Goal: Task Accomplishment & Management: Manage account settings

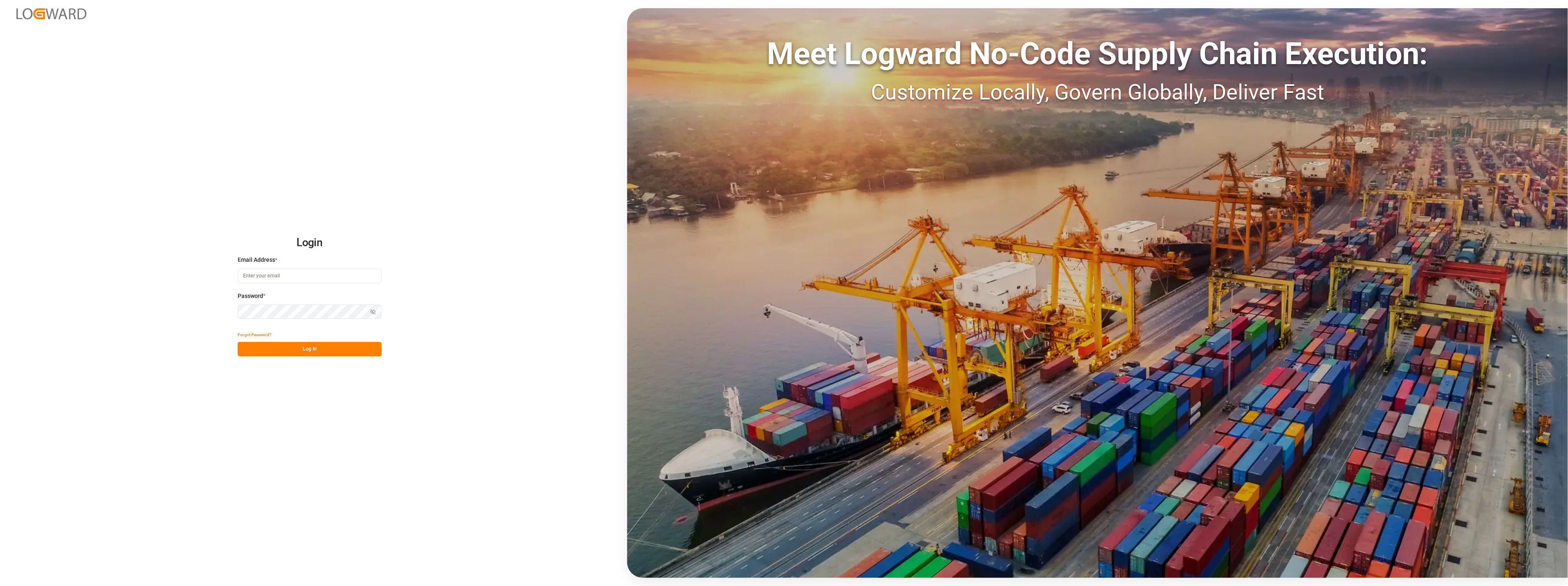
type input "[PERSON_NAME][EMAIL_ADDRESS][PERSON_NAME][DOMAIN_NAME]"
click at [346, 354] on button "Log In" at bounding box center [309, 349] width 144 height 15
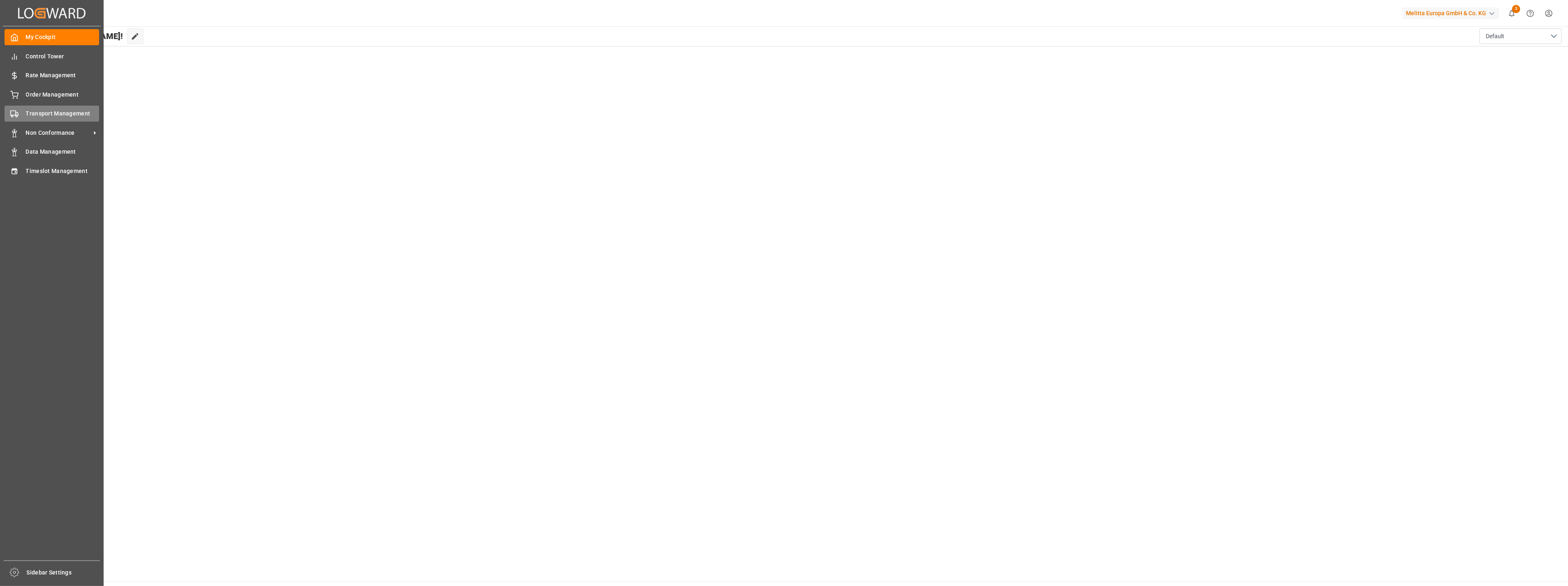
click at [51, 113] on span "Transport Management" at bounding box center [63, 114] width 74 height 9
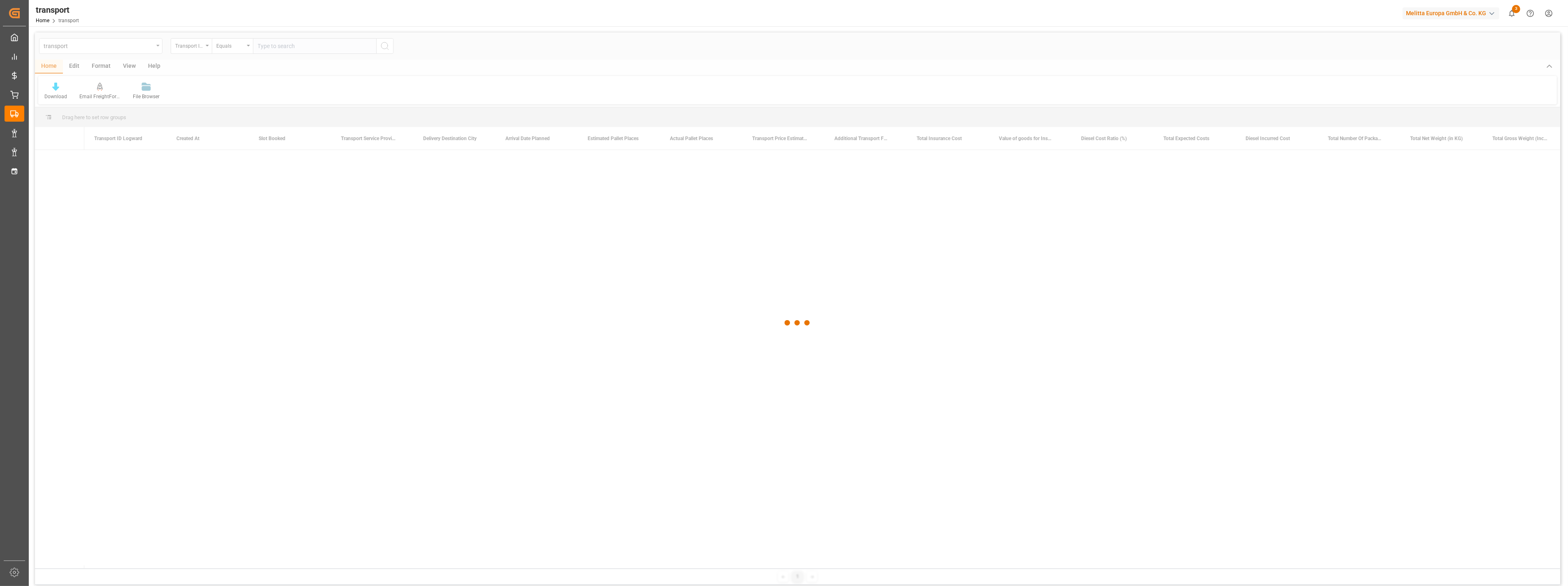
click at [136, 41] on div "transport" at bounding box center [99, 45] width 110 height 10
click at [138, 47] on div "transport" at bounding box center [99, 45] width 110 height 10
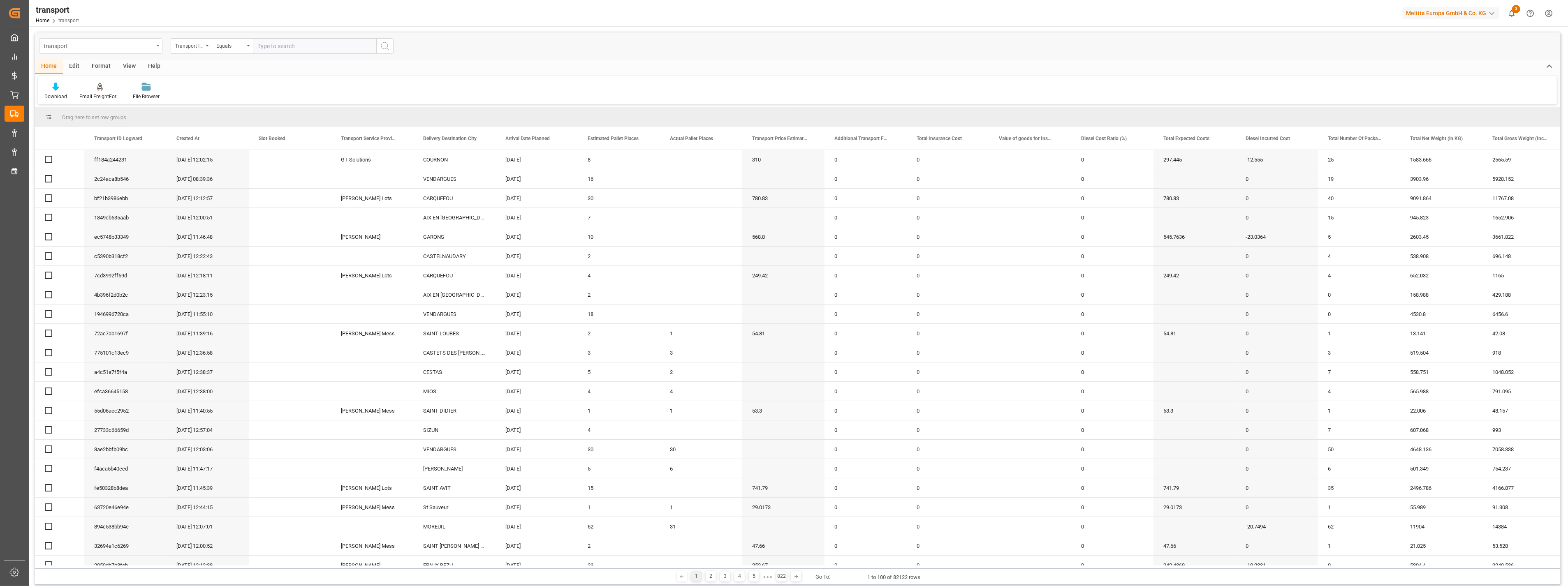
click at [153, 47] on div "transport" at bounding box center [99, 45] width 110 height 10
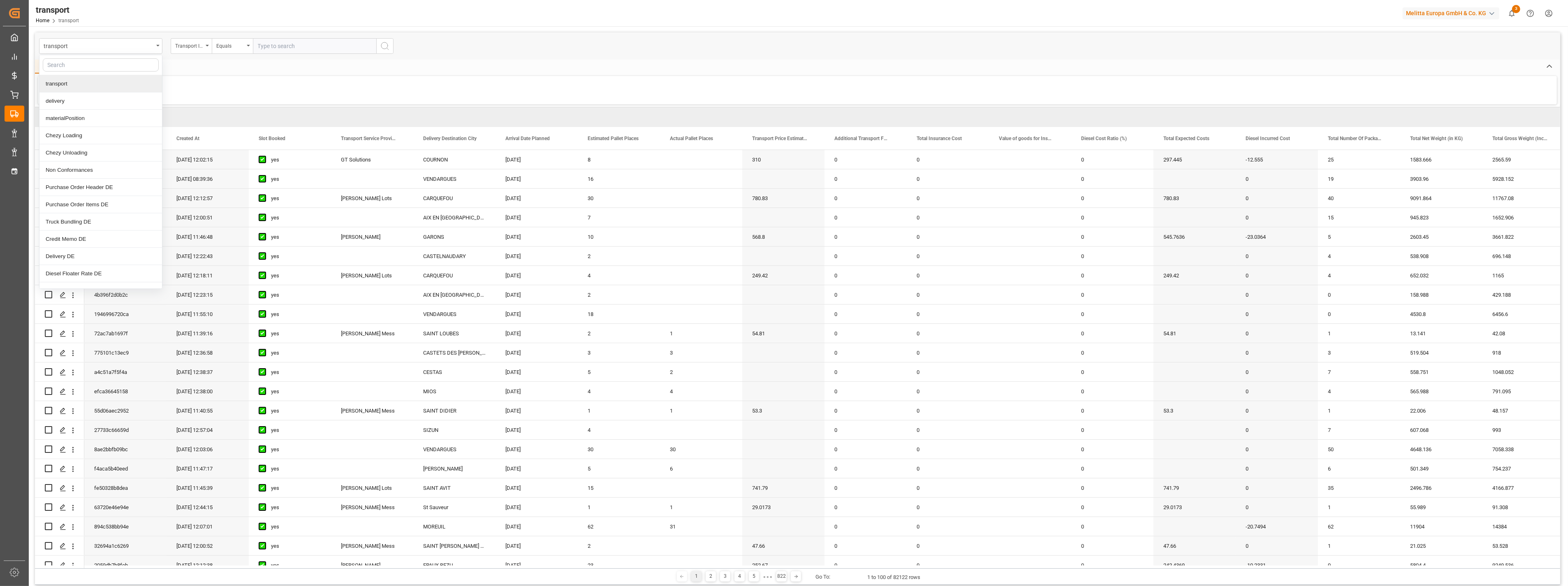
click at [87, 68] on input "text" at bounding box center [100, 65] width 116 height 13
type input "deliver"
click at [75, 100] on div "Delivery DE" at bounding box center [100, 101] width 122 height 17
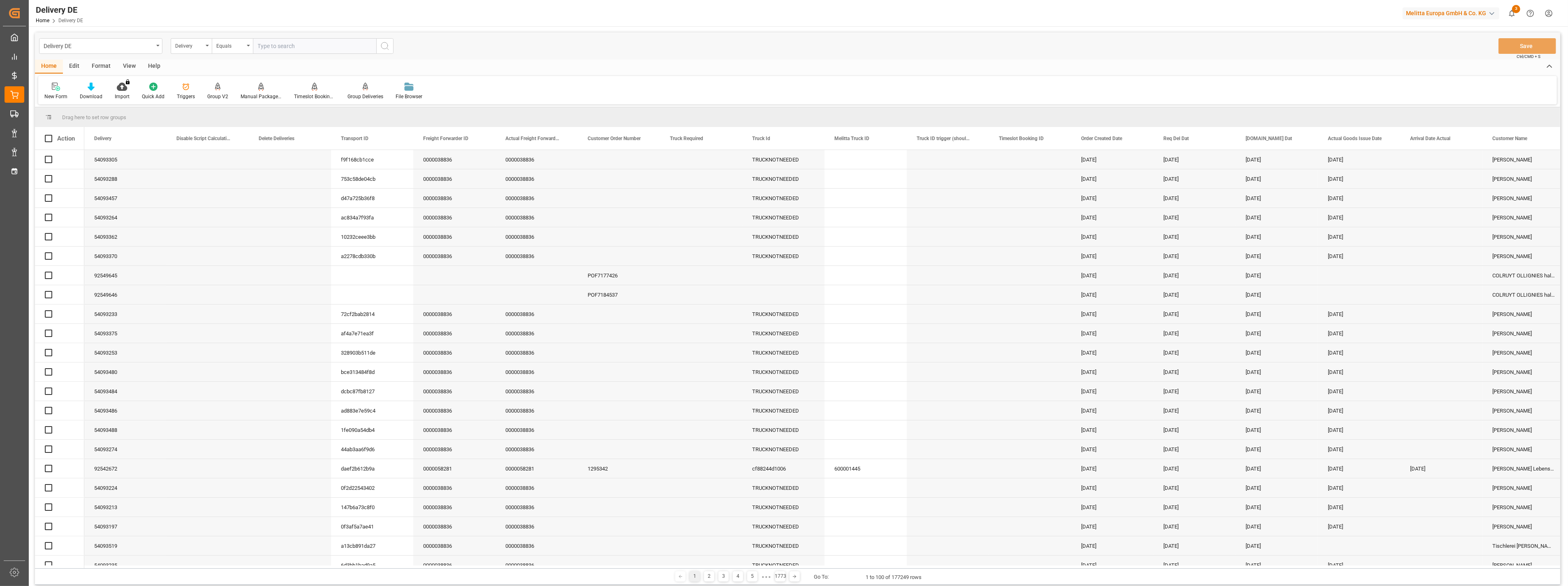
click at [288, 46] on input "text" at bounding box center [314, 46] width 124 height 16
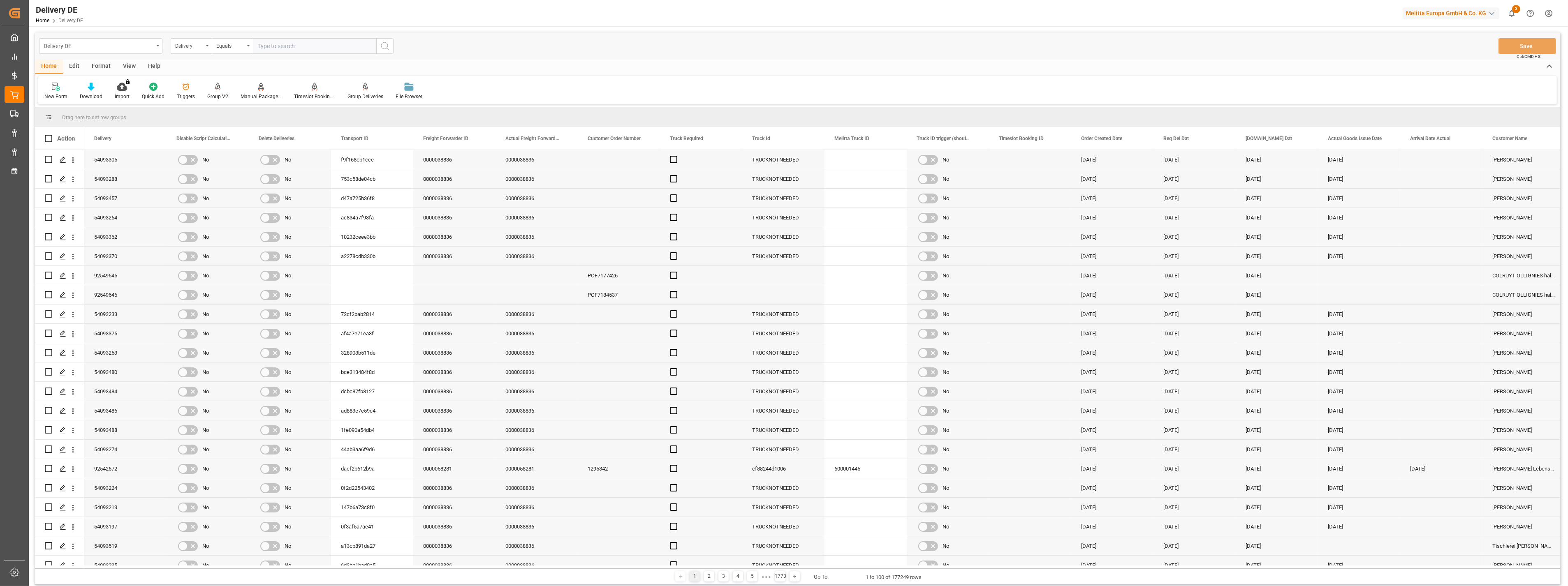
click at [290, 44] on input "text" at bounding box center [314, 46] width 124 height 16
paste input "0002286"
type input "0002286"
click at [382, 49] on icon "search button" at bounding box center [385, 46] width 10 height 10
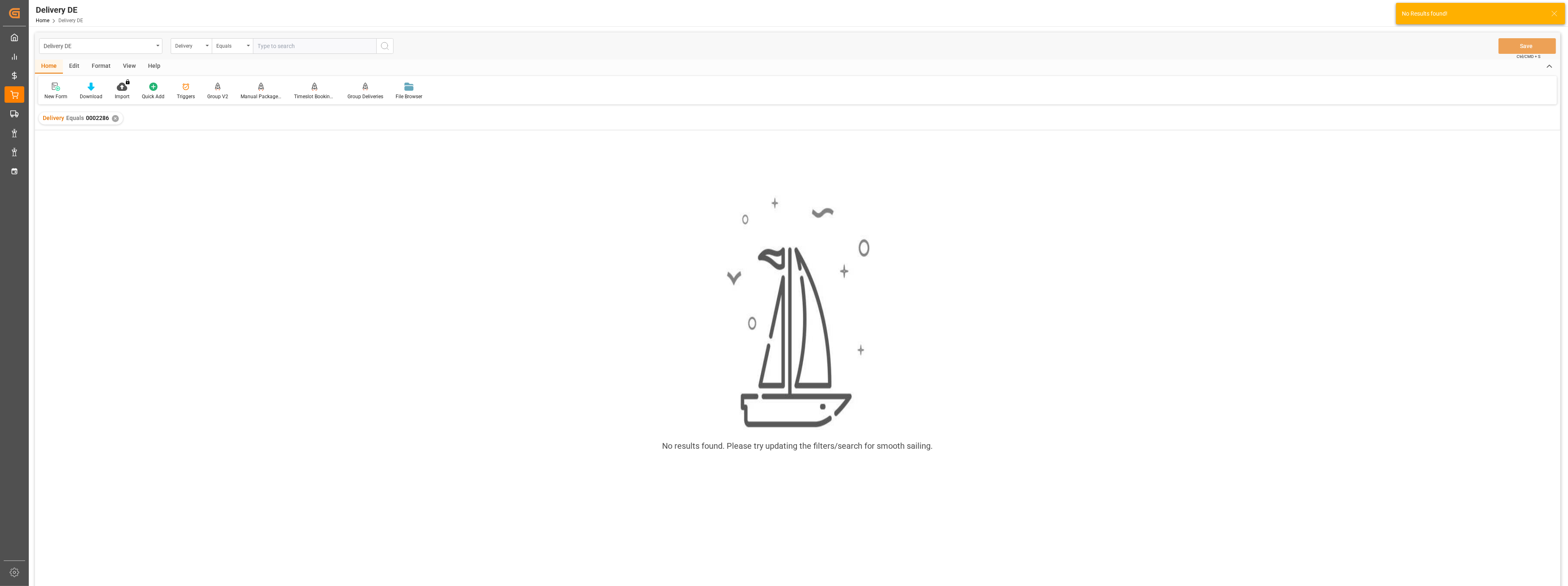
click at [261, 46] on input "text" at bounding box center [314, 46] width 124 height 16
paste input "0002286"
drag, startPoint x: 257, startPoint y: 46, endPoint x: 267, endPoint y: 46, distance: 10.0
click at [257, 46] on input "0002286" at bounding box center [314, 46] width 124 height 16
type input "80002286"
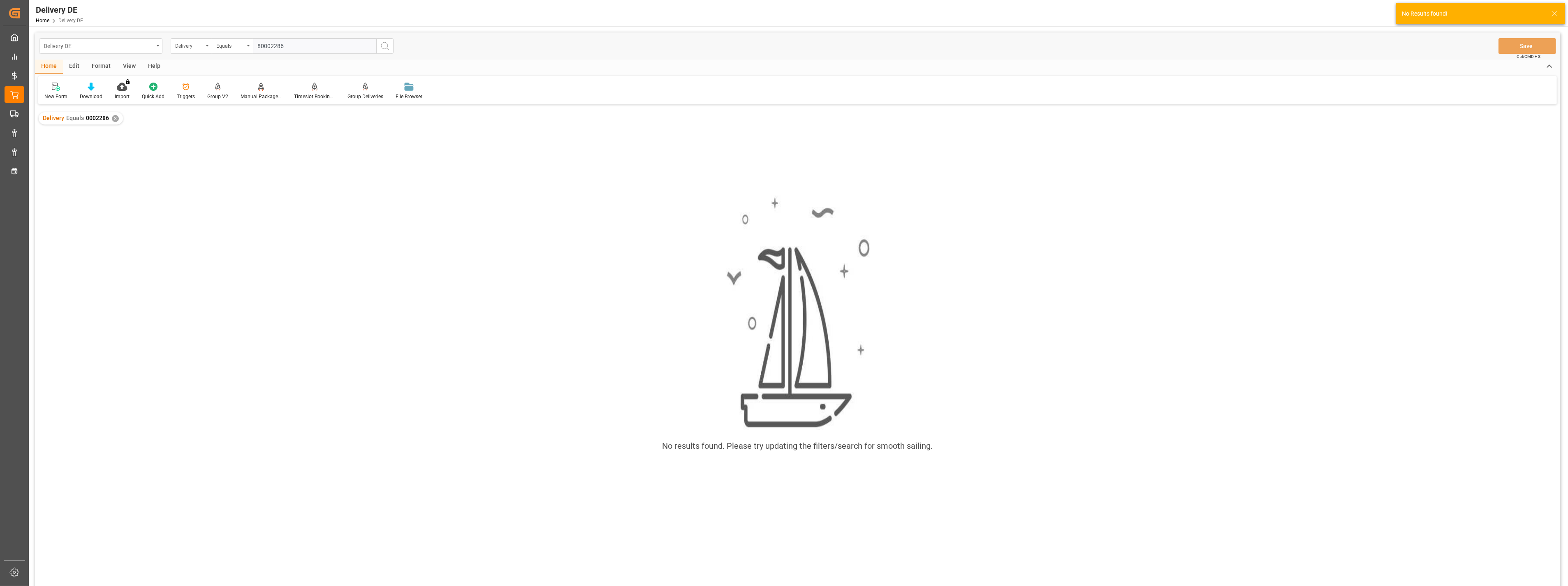
click at [385, 46] on icon "search button" at bounding box center [385, 46] width 10 height 10
click at [113, 118] on div "✕" at bounding box center [115, 118] width 7 height 7
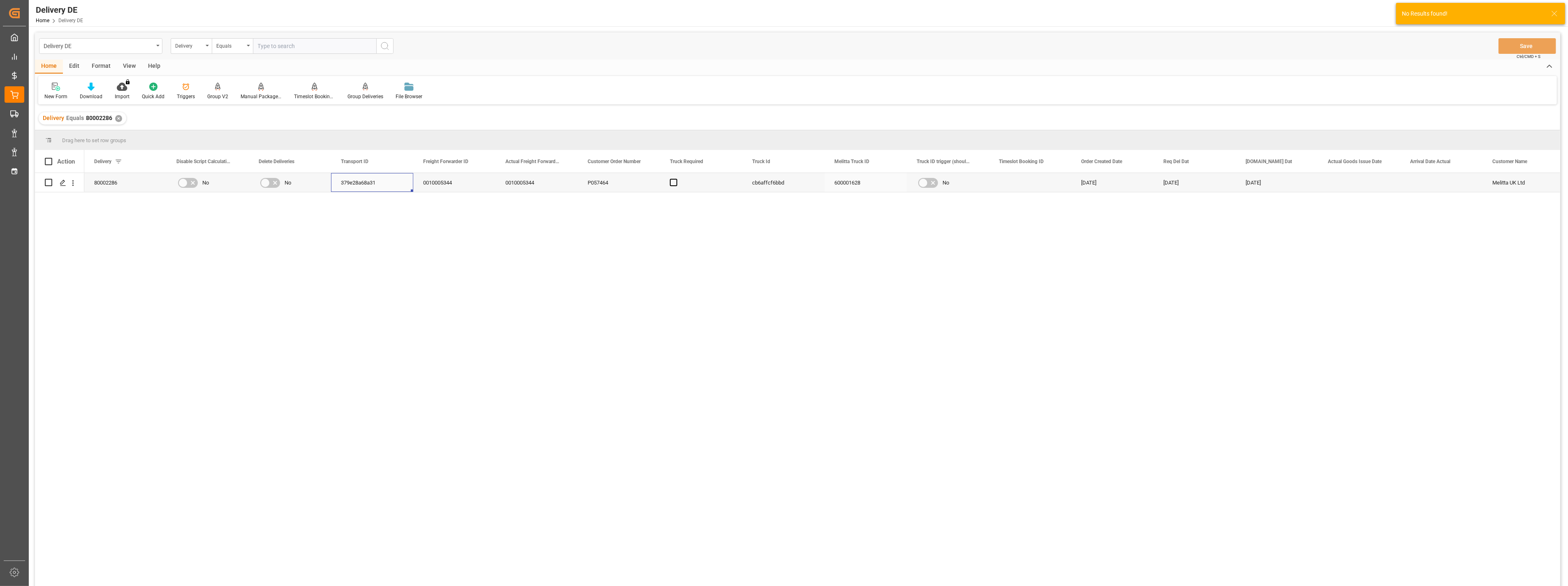
click at [365, 185] on div "379e28a68a31" at bounding box center [372, 182] width 82 height 19
click at [124, 47] on div "Delivery DE" at bounding box center [99, 45] width 110 height 10
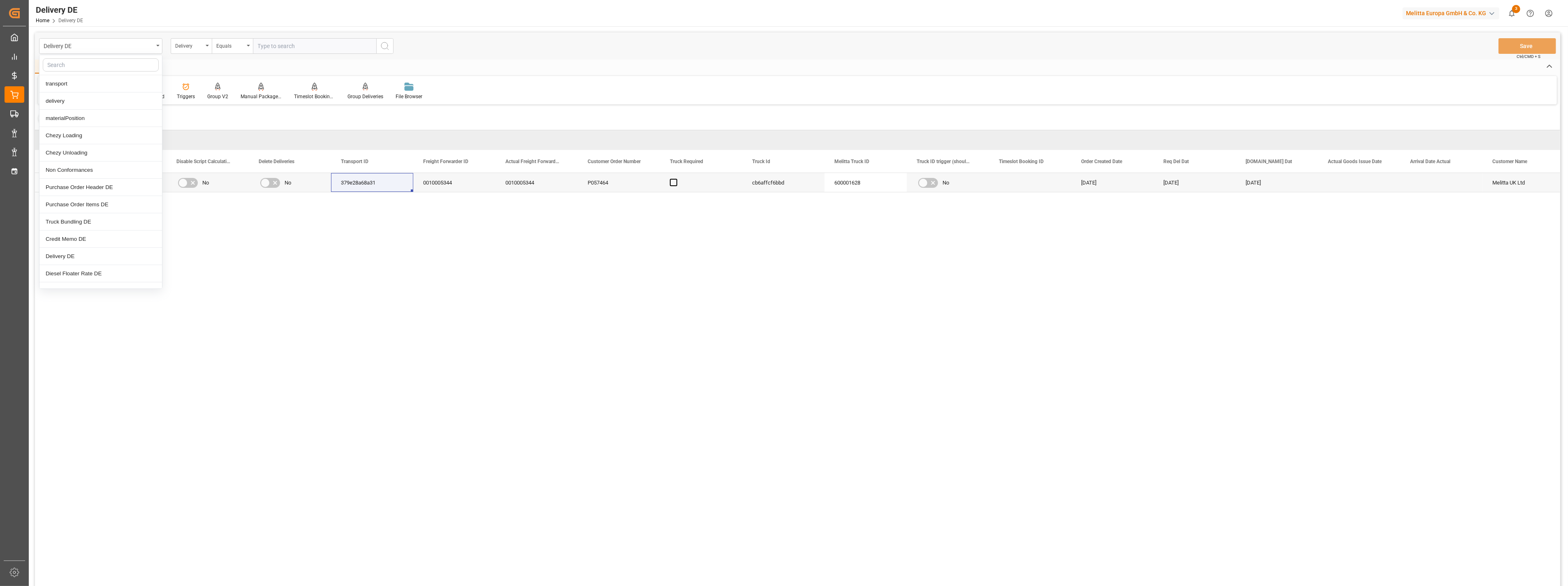
click at [88, 60] on input "text" at bounding box center [100, 65] width 116 height 13
type input "tra"
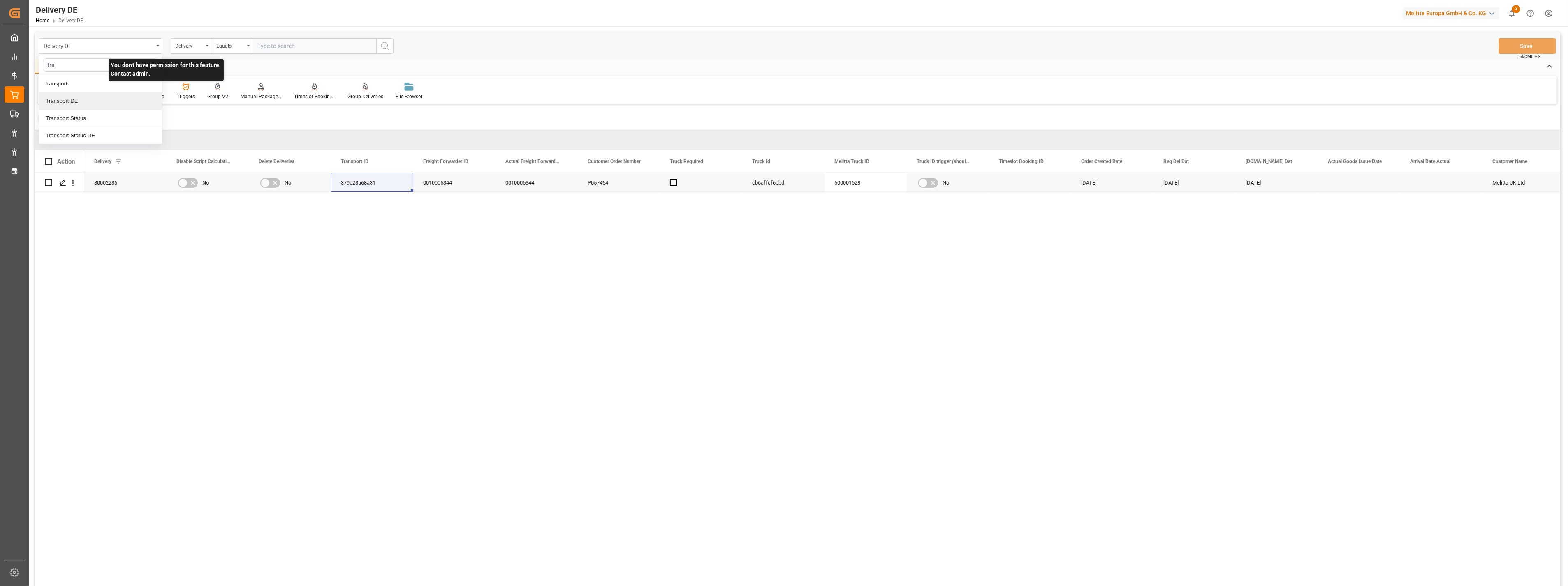
click at [86, 99] on div "Transport DE" at bounding box center [100, 101] width 122 height 17
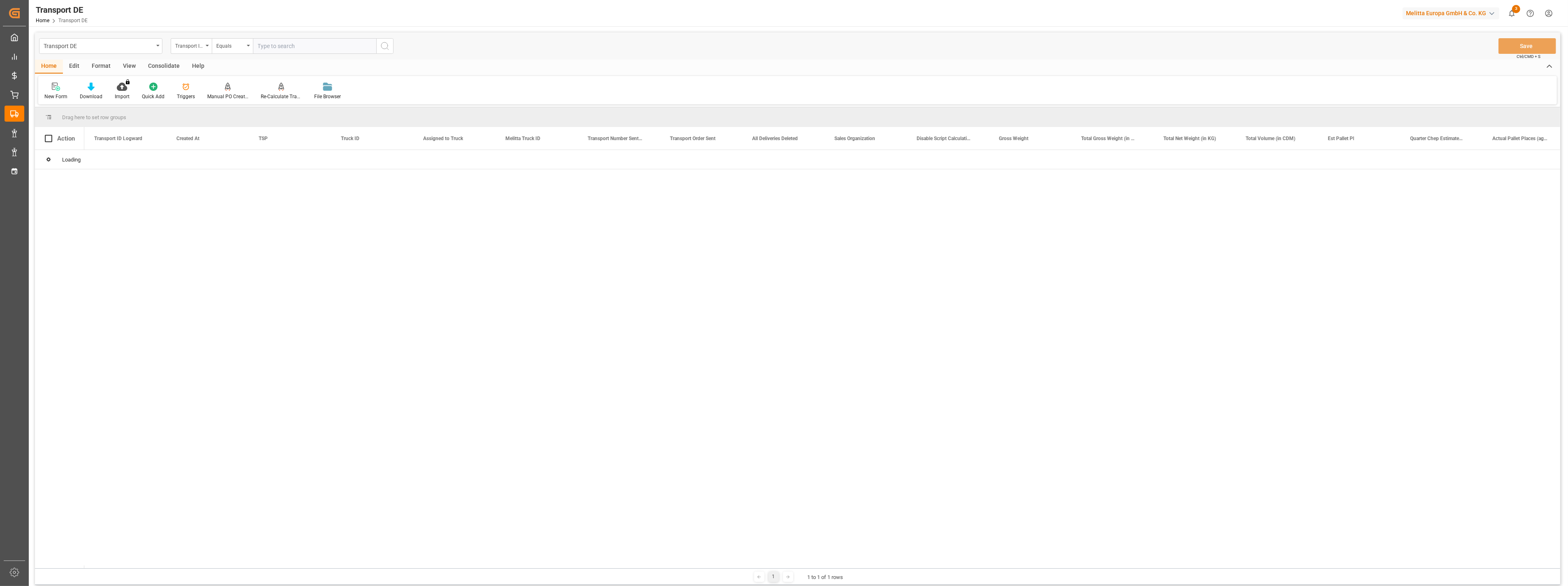
click at [287, 47] on input "text" at bounding box center [314, 46] width 124 height 16
paste input "379e28a68a31"
type input "379e28a68a31"
click at [383, 46] on icon "search button" at bounding box center [385, 46] width 10 height 10
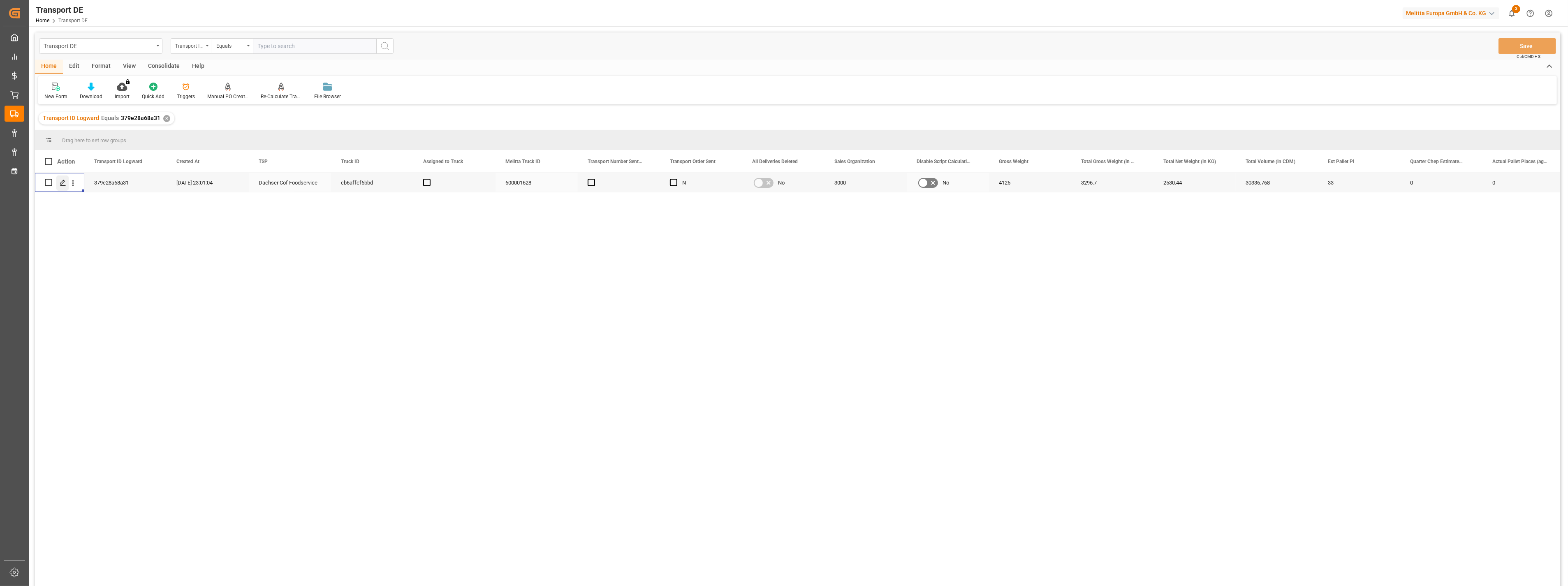
click at [65, 184] on icon "Press SPACE to select this row." at bounding box center [63, 183] width 7 height 7
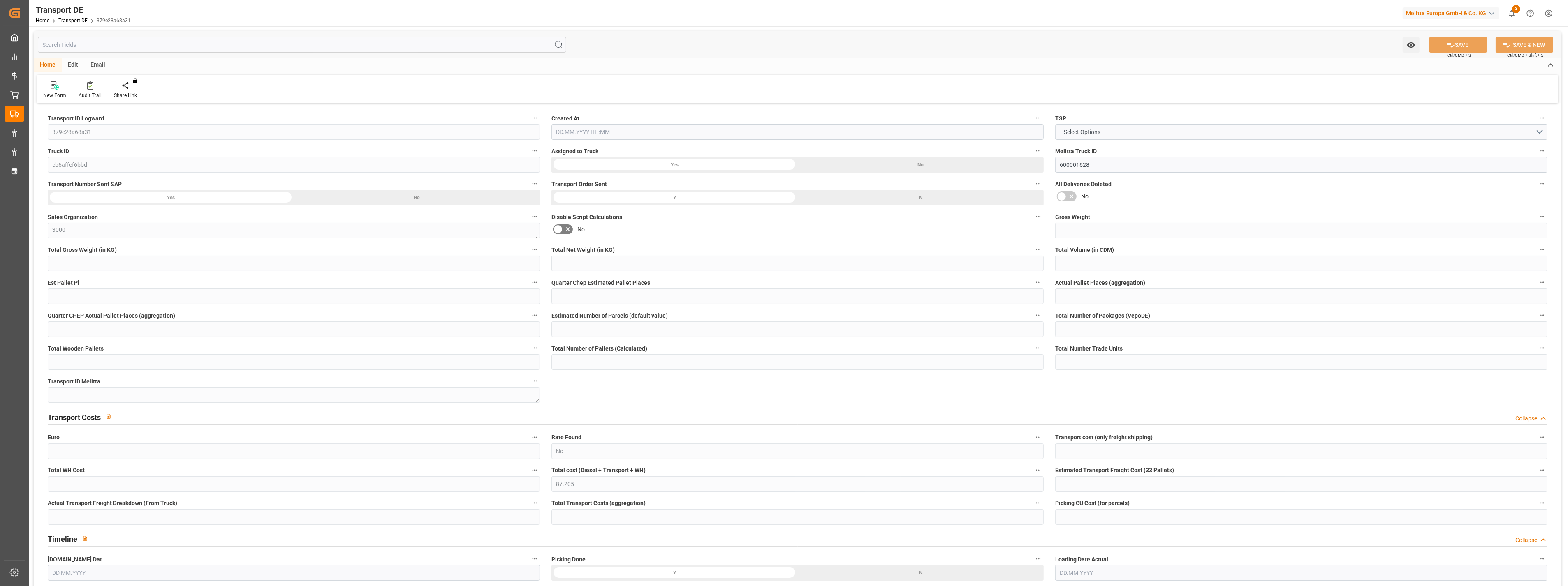
type input "379e28a68a31"
type input "cb6affcf6bbd"
type input "600001628"
type textarea "3000"
type input "No"
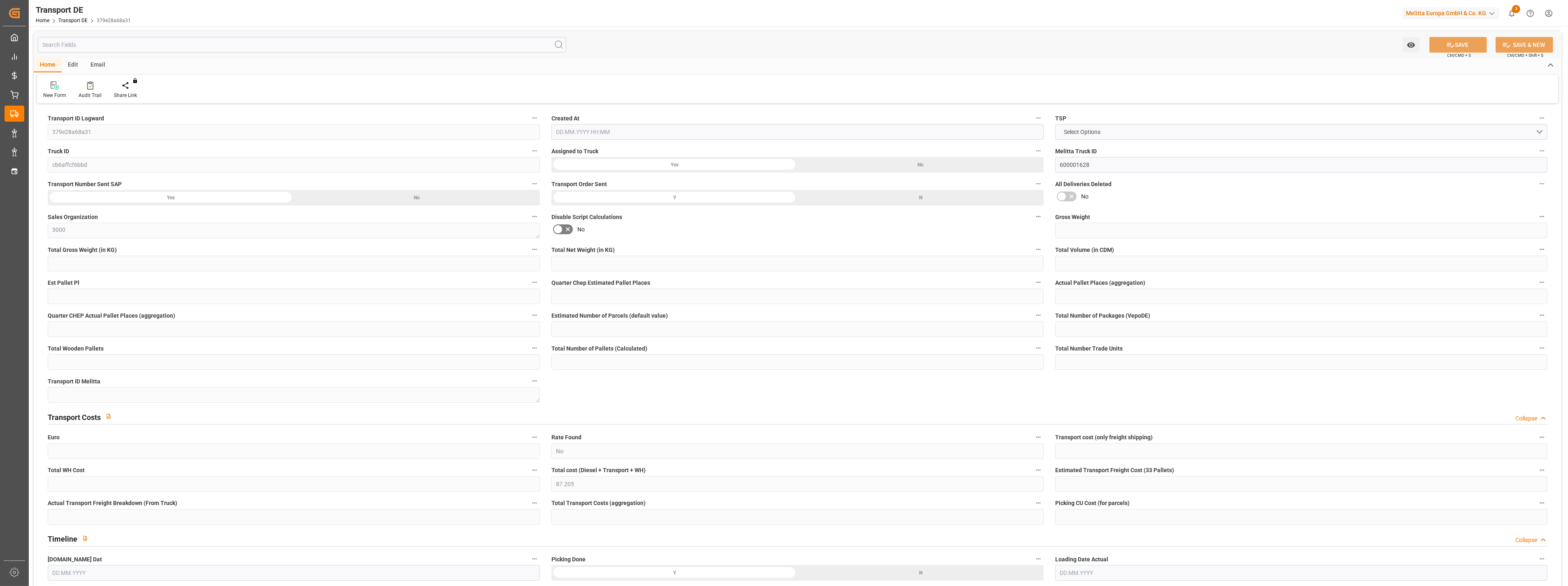
type input "87.205"
type textarea "K100"
type textarea "Melitta UK Ltd"
type input "45 [GEOGRAPHIC_DATA]"
type input "TF1 7FA"
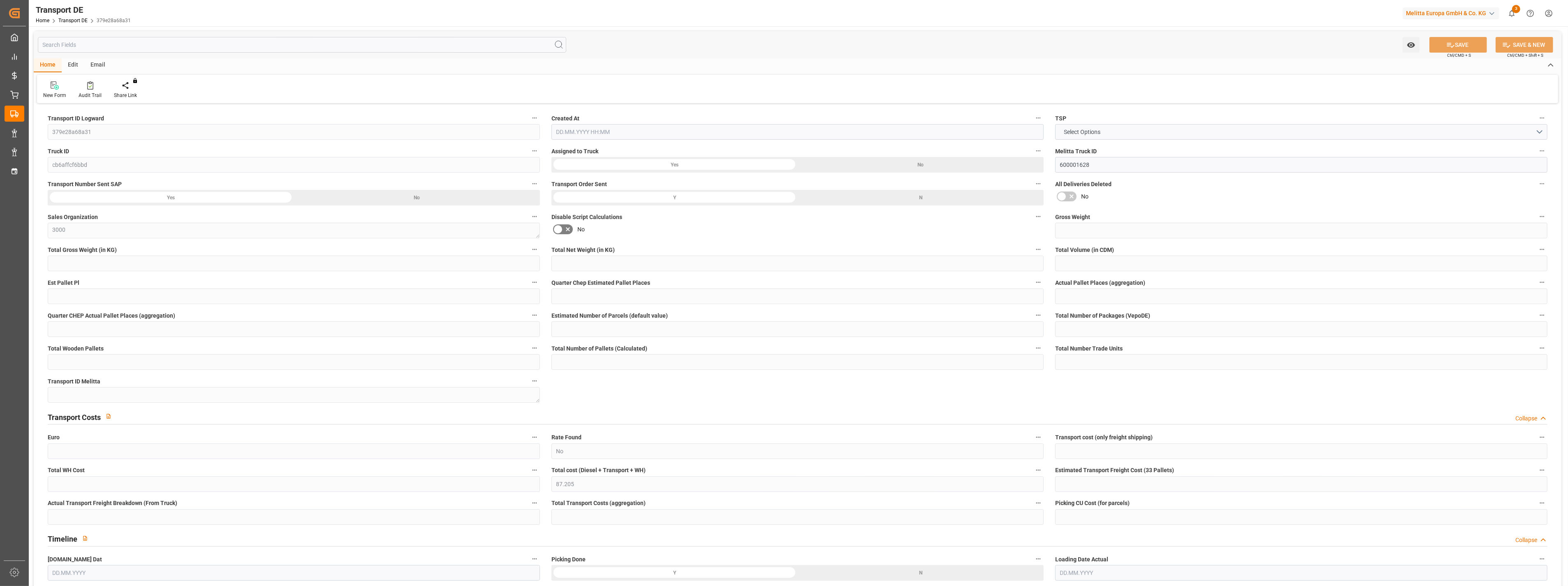
type textarea "[GEOGRAPHIC_DATA] / [GEOGRAPHIC_DATA]"
type input "GB"
type input "DE-32423"
type input "Rhenus Retail Services GmbH"
type input "[PERSON_NAME][STREET_ADDRESS]"
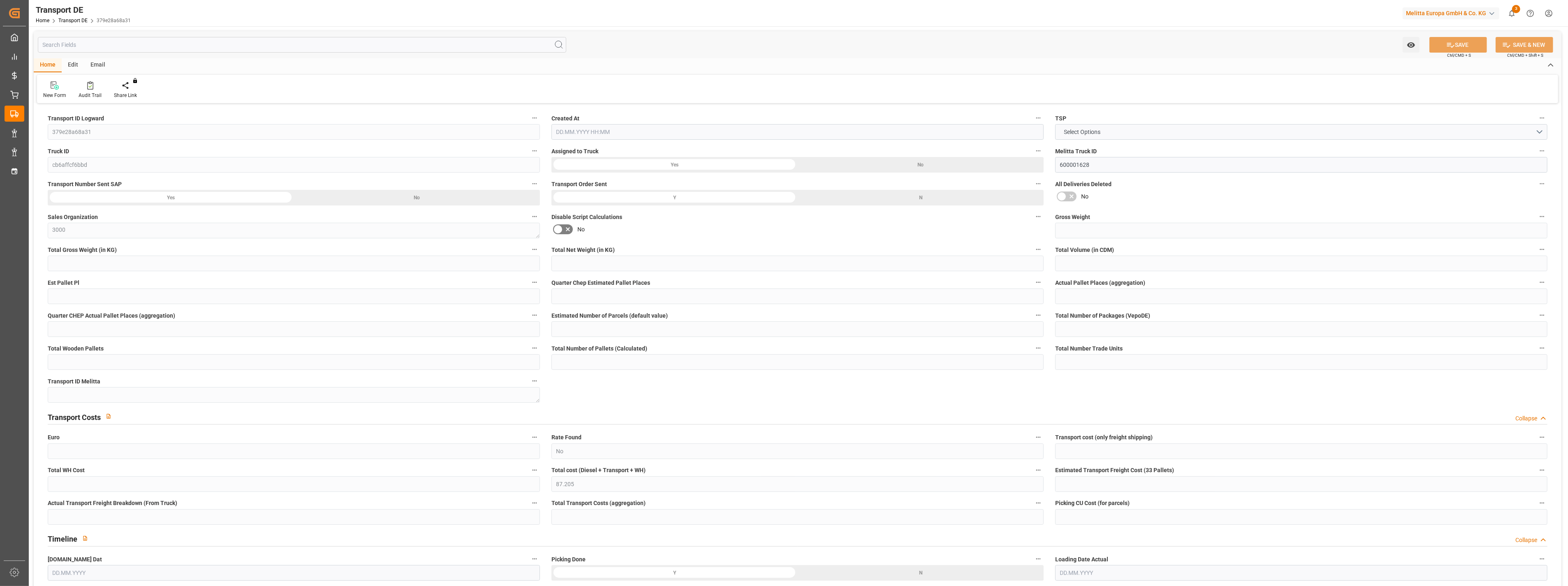
type input "32423"
type input "Minden"
type input "DE"
type input "Cofresco Frischhalteprodukte Gmb"
type input "[STREET_ADDRESS]"
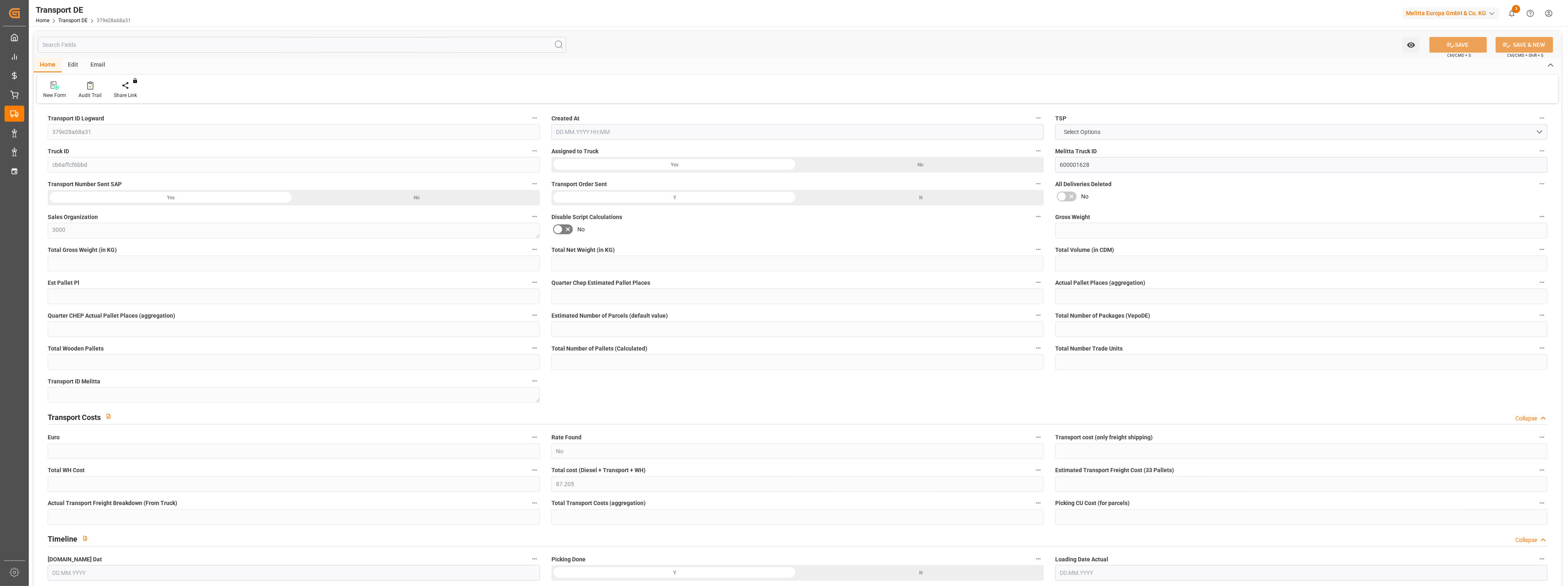
type input "32427"
type input "Minden"
type input "DE"
type input "Road"
type input "DE"
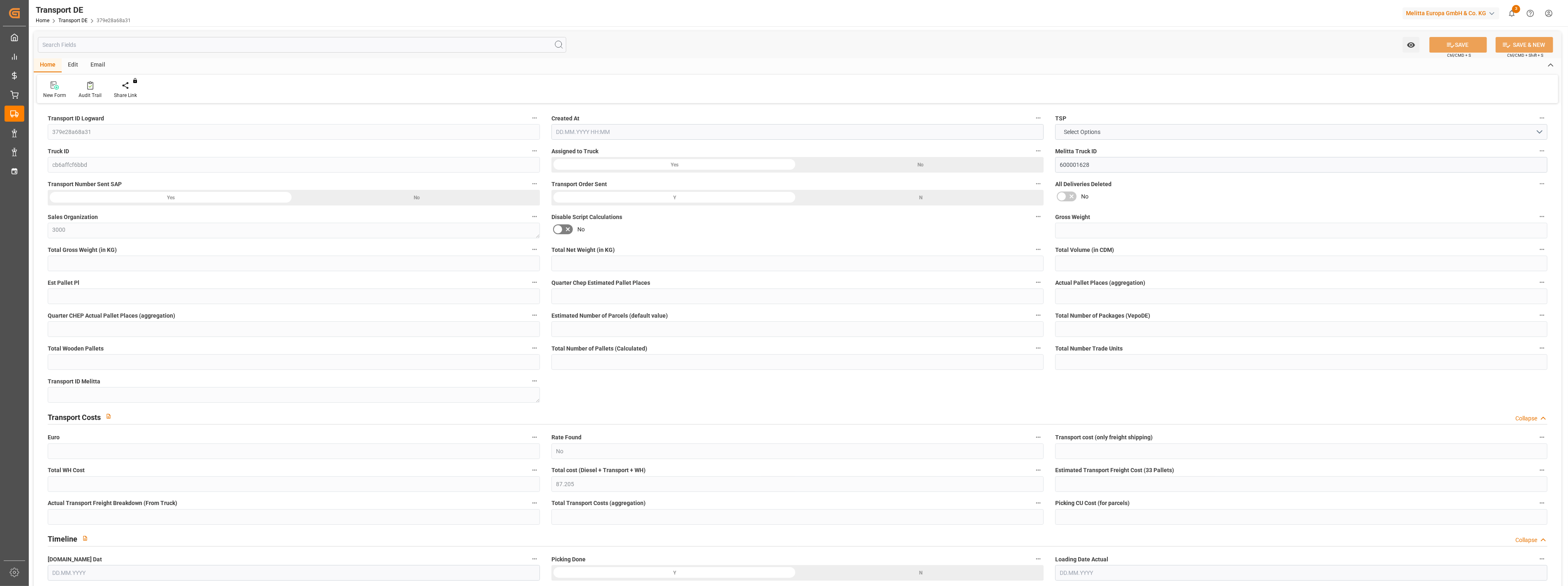
type input "32423"
type input "GB"
type input "TF1 7FA"
type input "Small Shipment"
type input "3.5-7.5 t"
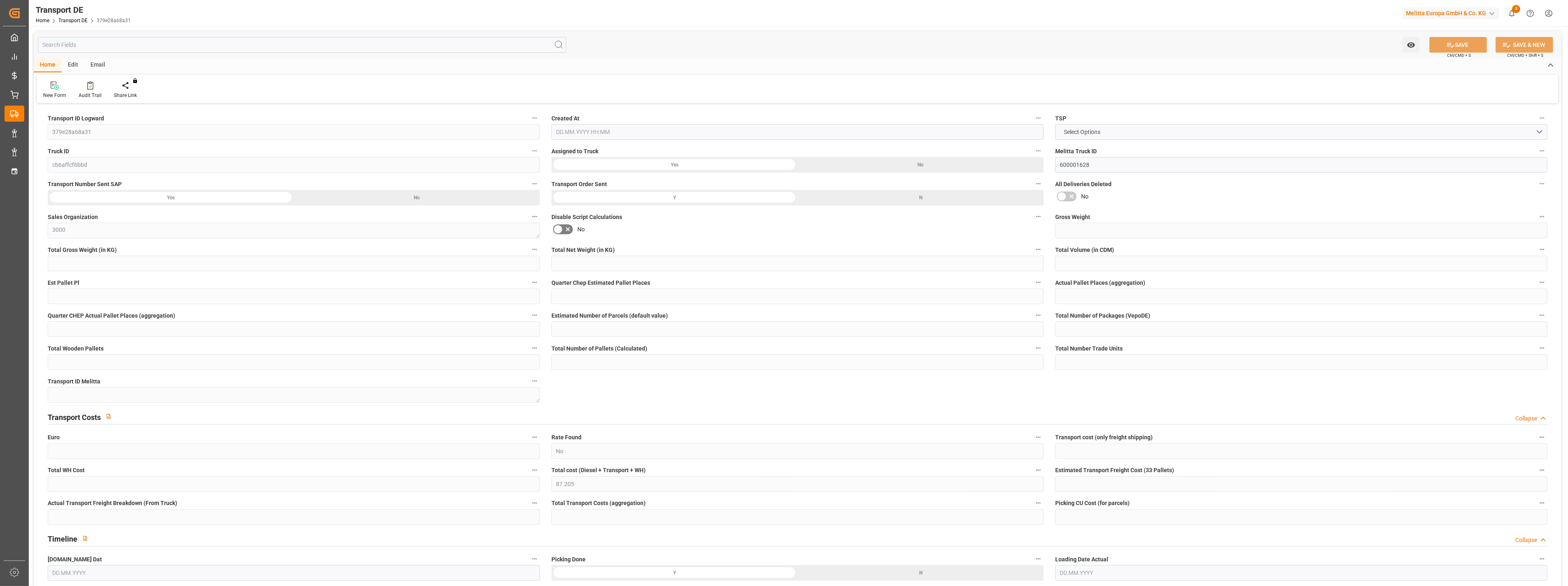
type input "EURO 6"
type input "Diesel"
type input "R00005"
type input "DAP"
type input "DE 812050450"
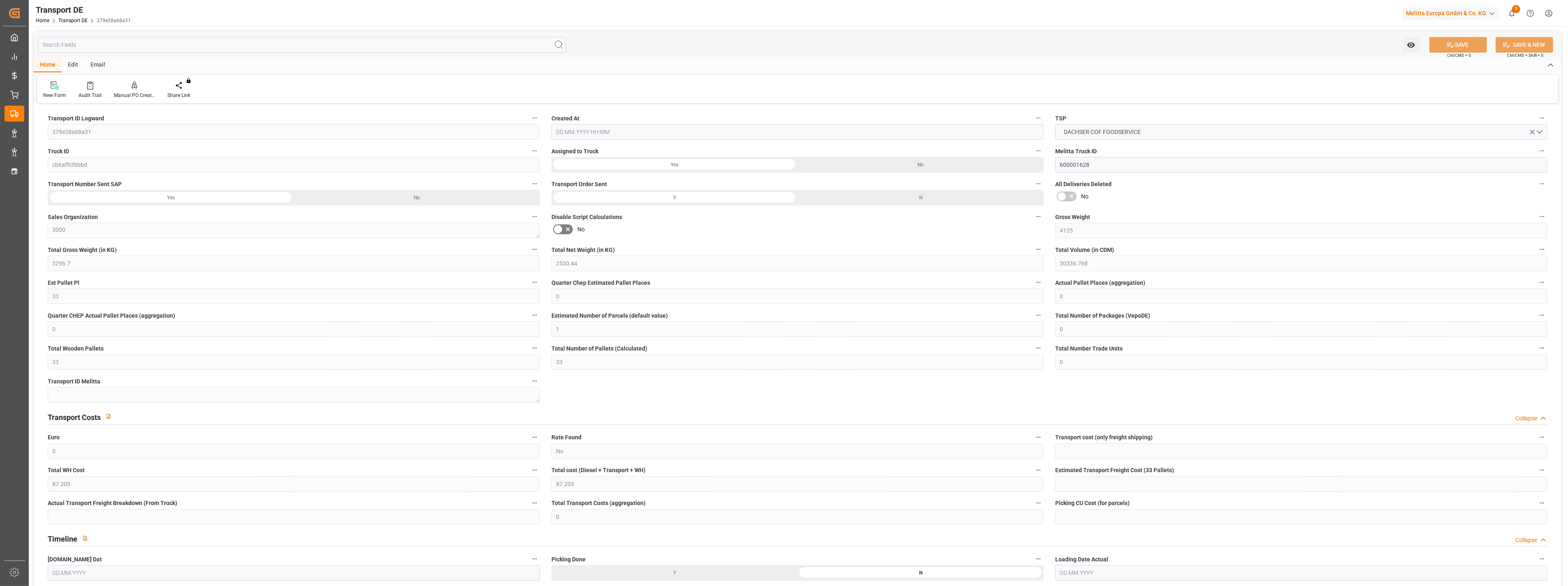
type input "4125"
type input "3296.7"
type input "2530.44"
type input "30336.768"
type input "33"
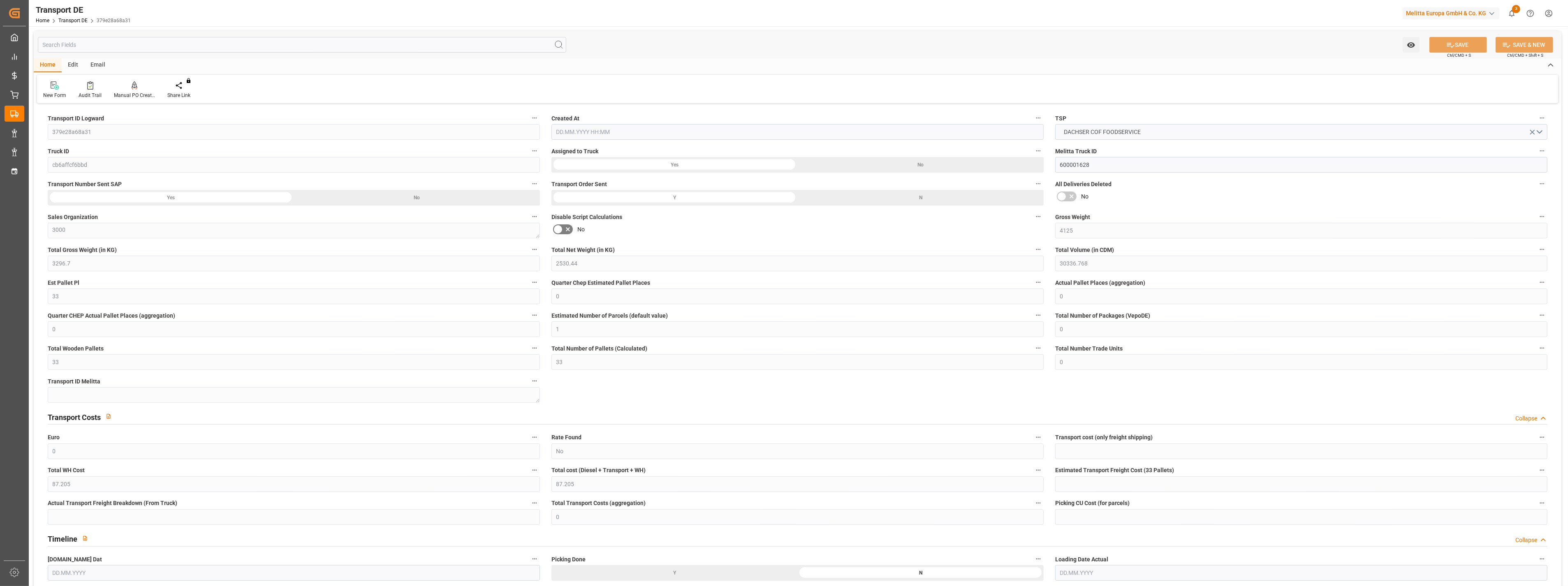
type input "0"
type input "1"
type input "0"
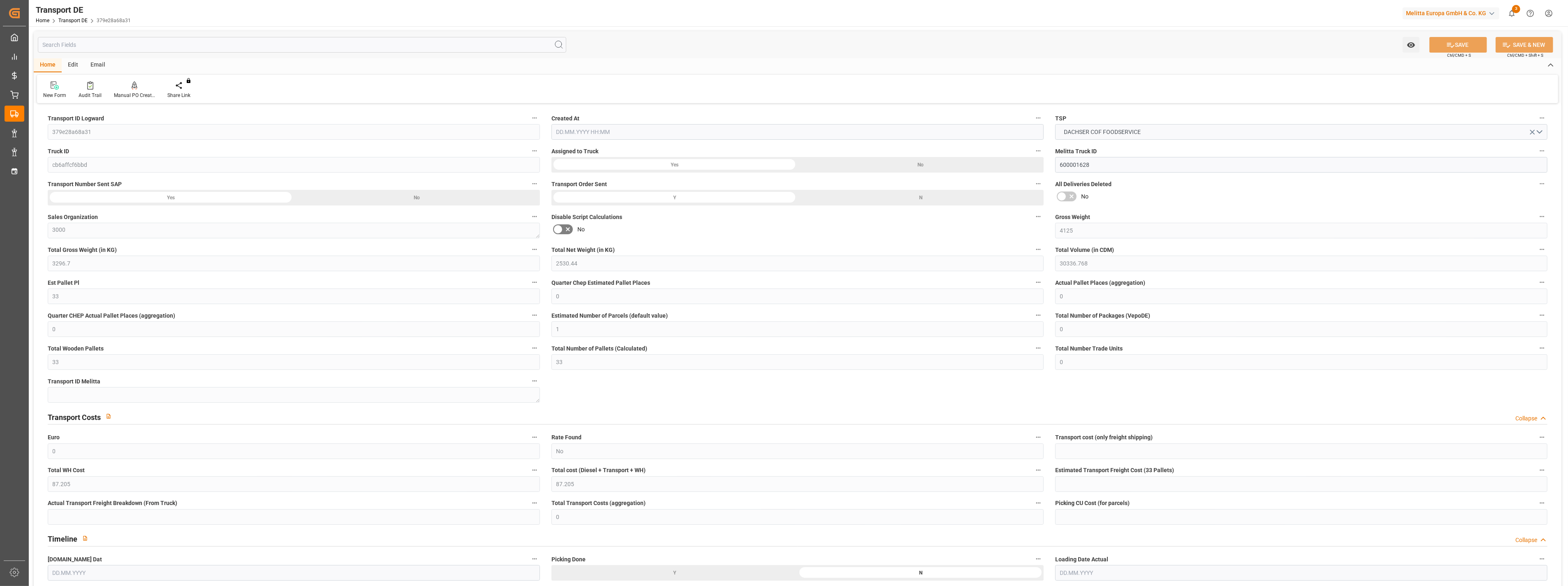
type input "33"
type input "0"
type input "87.205"
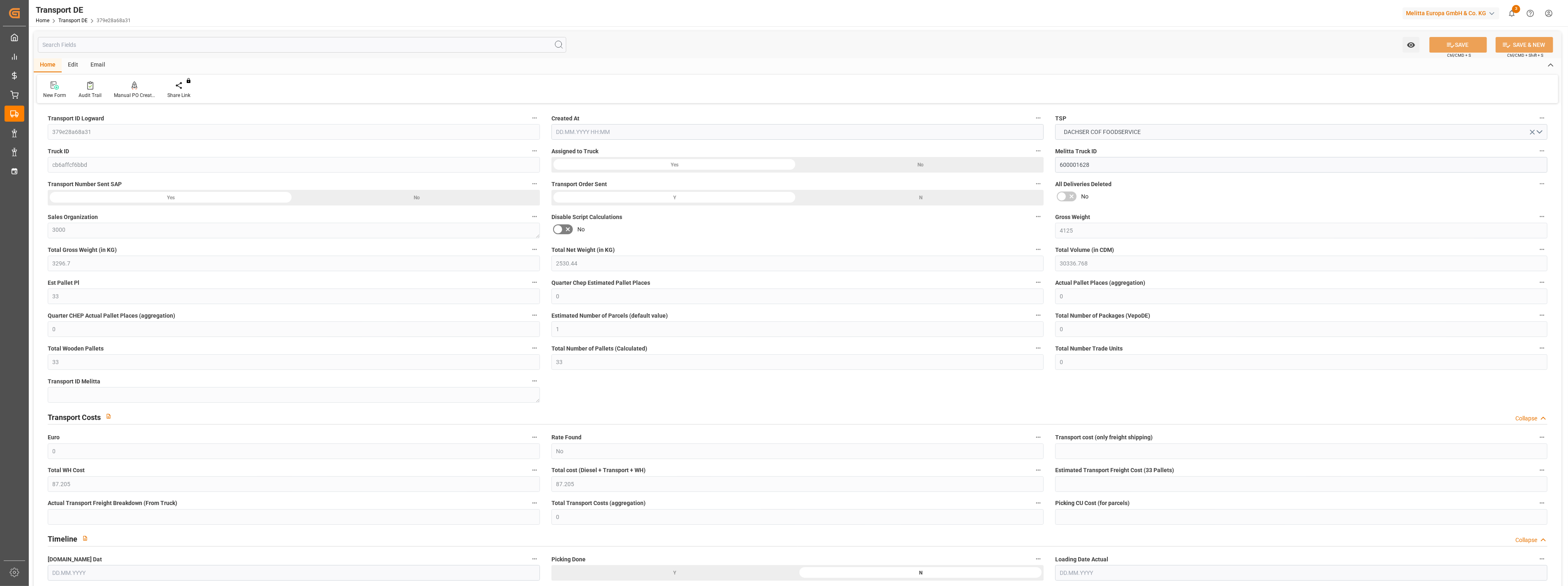
type input "0"
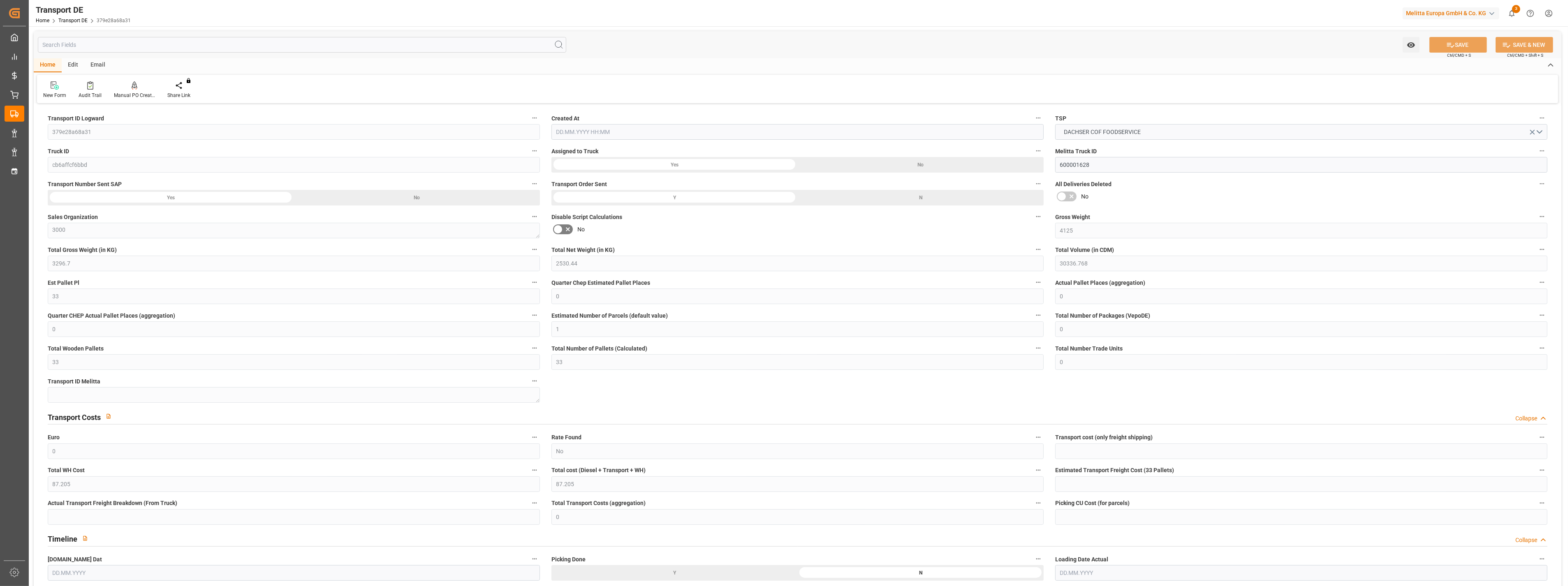
type input "0"
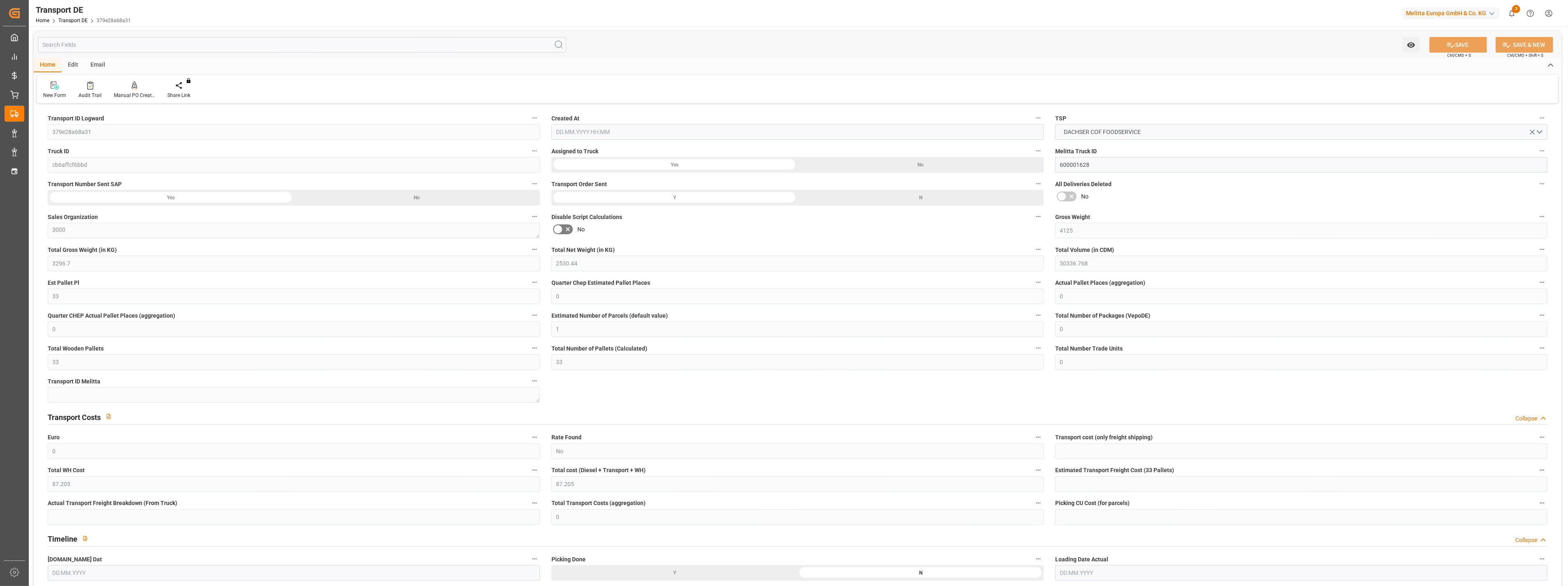
type input "0"
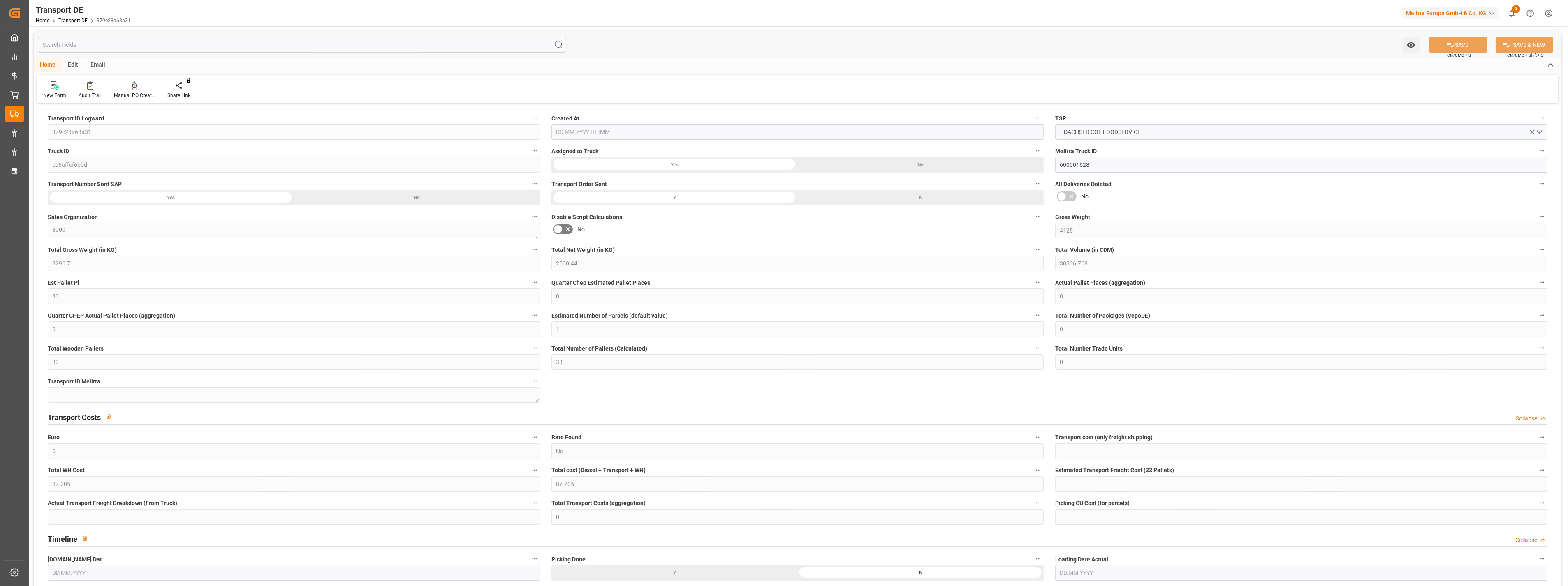
type input "3296.7"
type input "4710.8598"
type input "21"
type input "35"
type input "0"
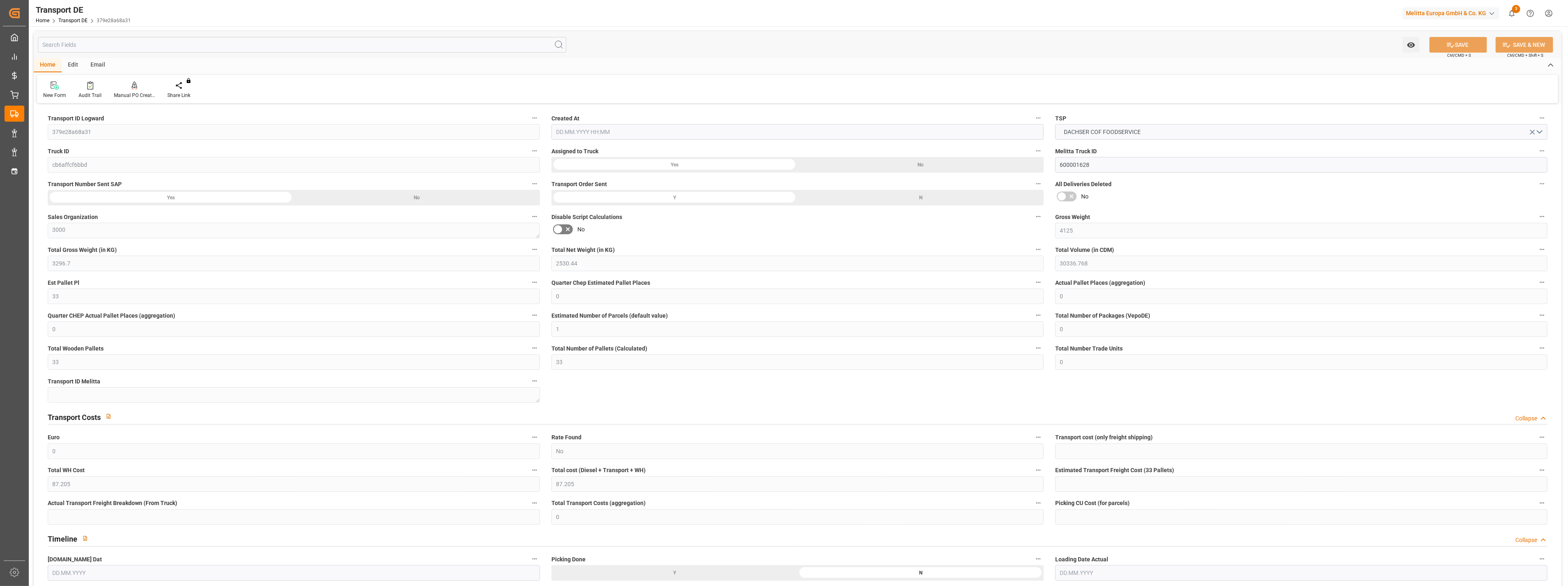
type input "33"
type input "0"
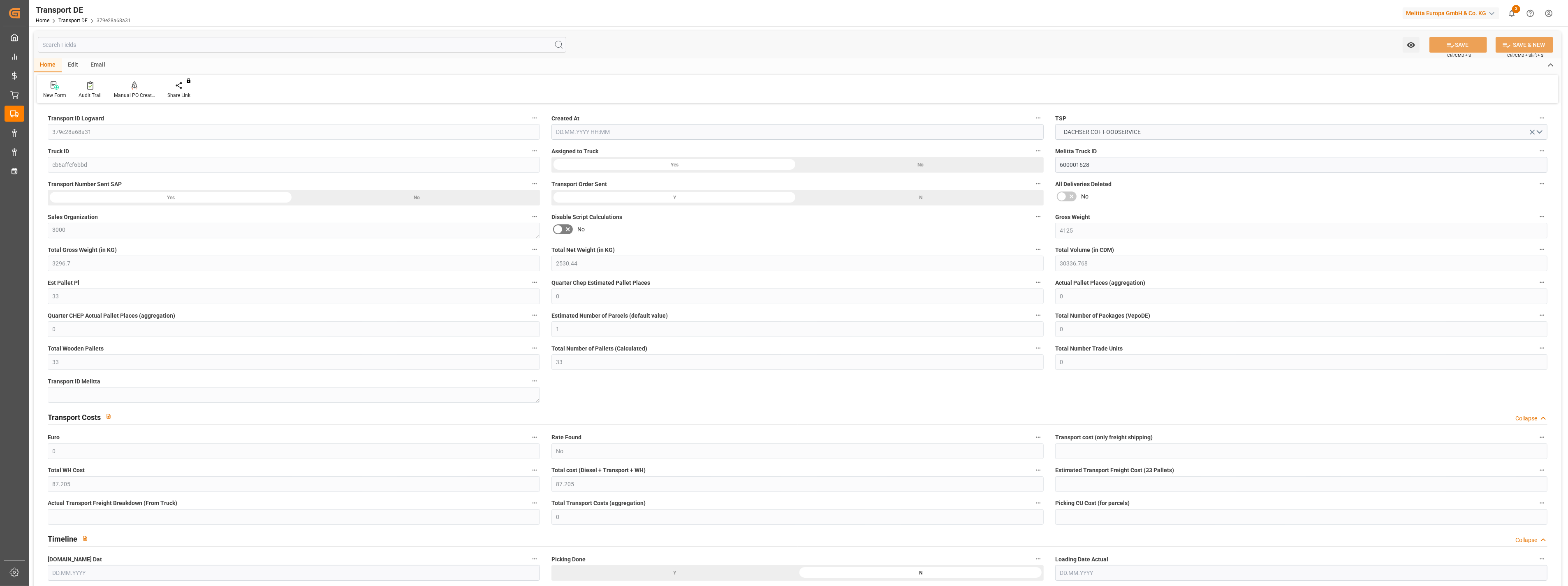
type input "1"
type input "0"
type input "1782"
type input "87.205"
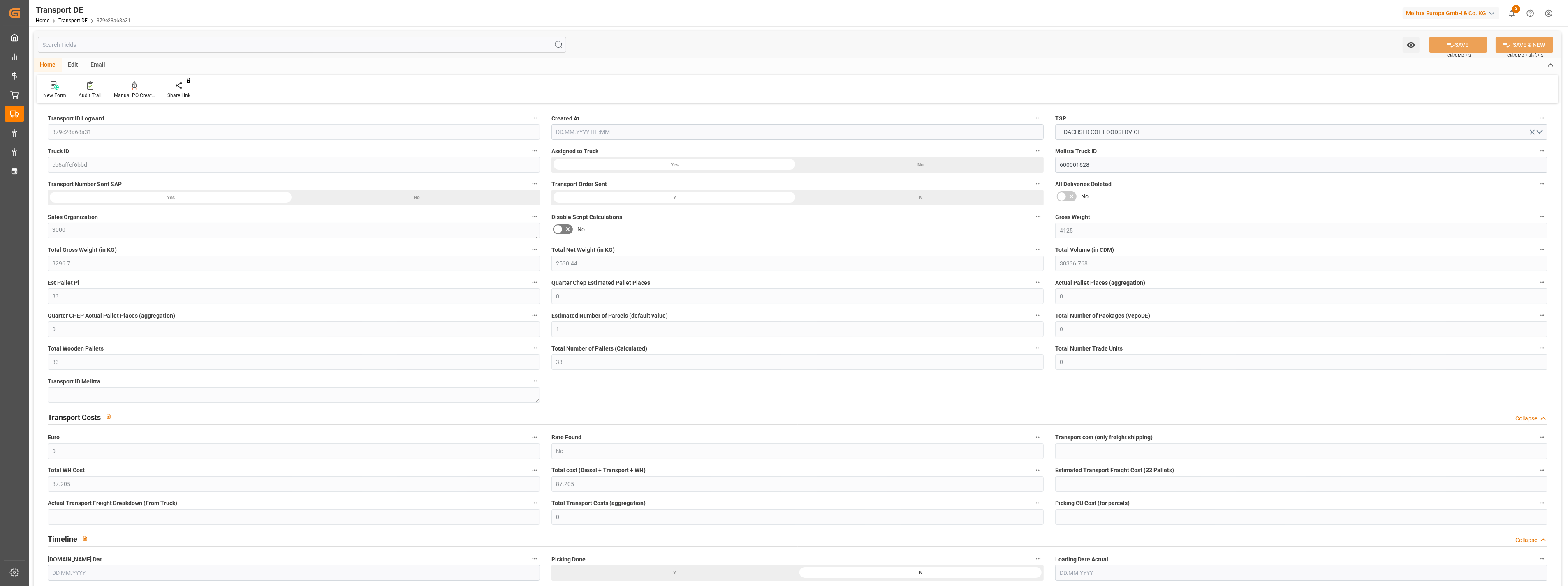
type input "0"
type input "[DATE] 21:01"
type input "[DATE]"
click at [71, 65] on div "Edit" at bounding box center [72, 65] width 23 height 14
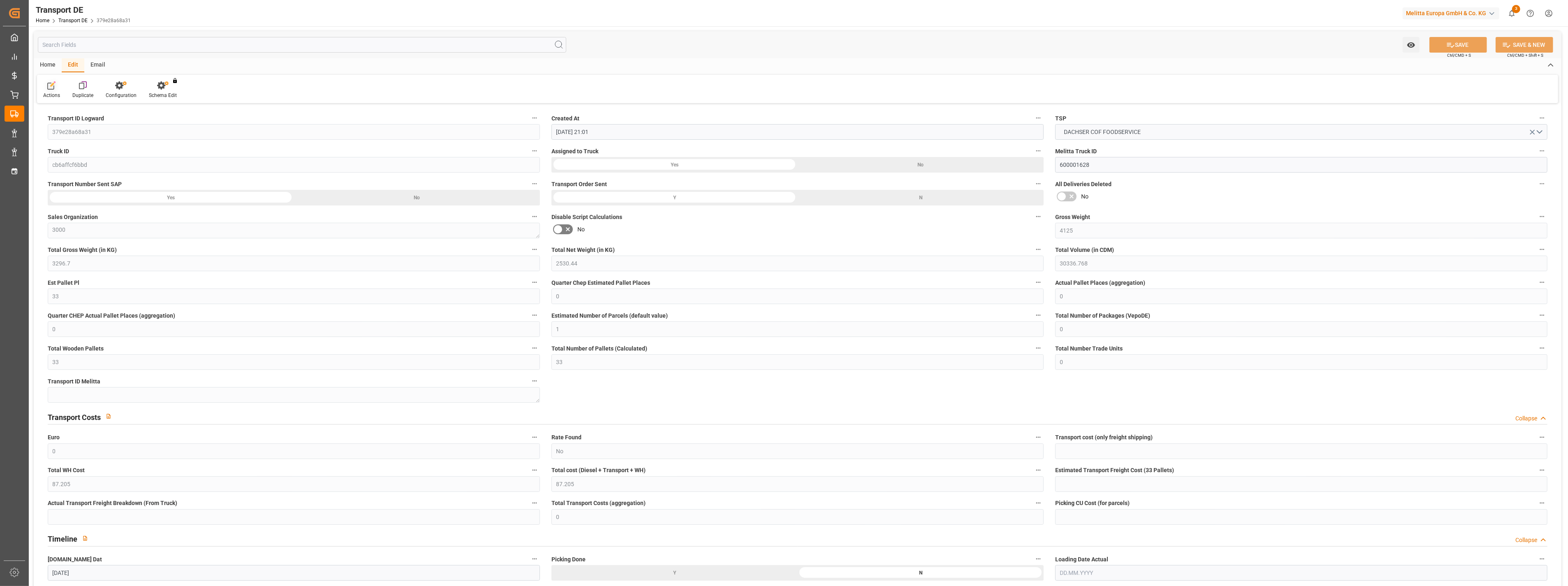
click at [55, 91] on div "Actions" at bounding box center [52, 90] width 29 height 18
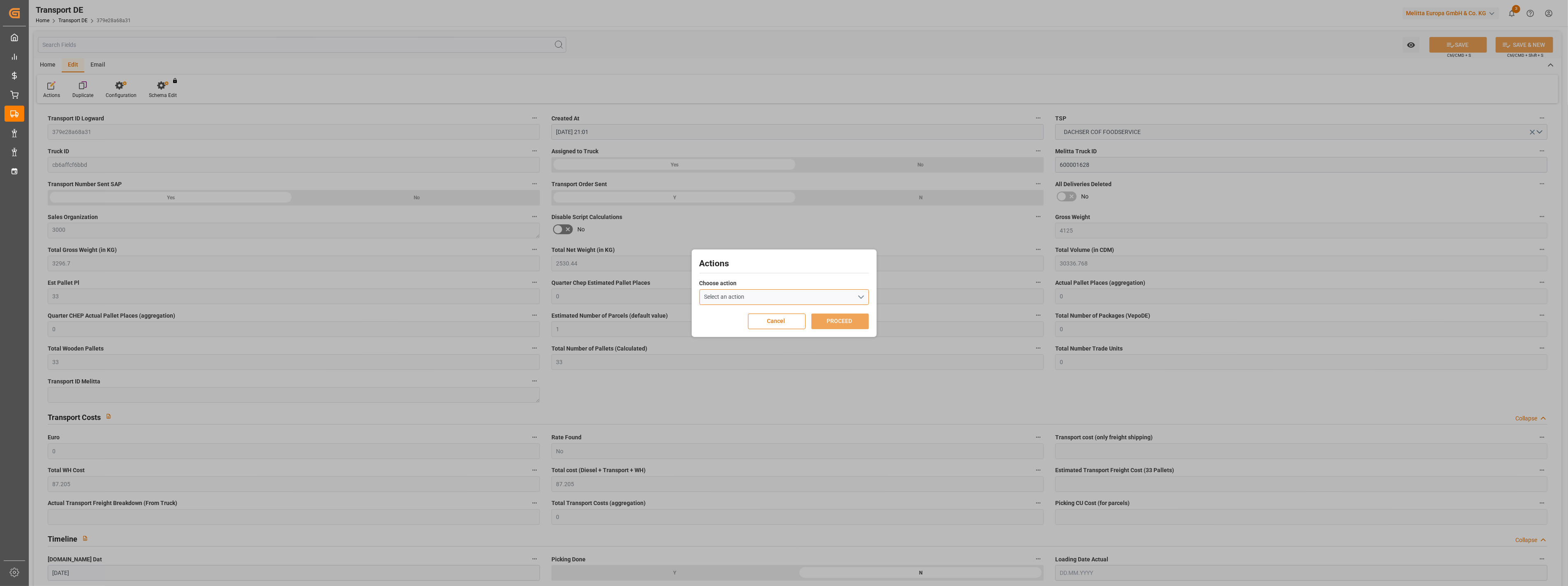
click at [751, 298] on button "Select an action" at bounding box center [784, 298] width 169 height 16
click at [786, 297] on button "Select an action" at bounding box center [784, 298] width 169 height 16
click at [779, 323] on button "Cancel" at bounding box center [777, 321] width 58 height 16
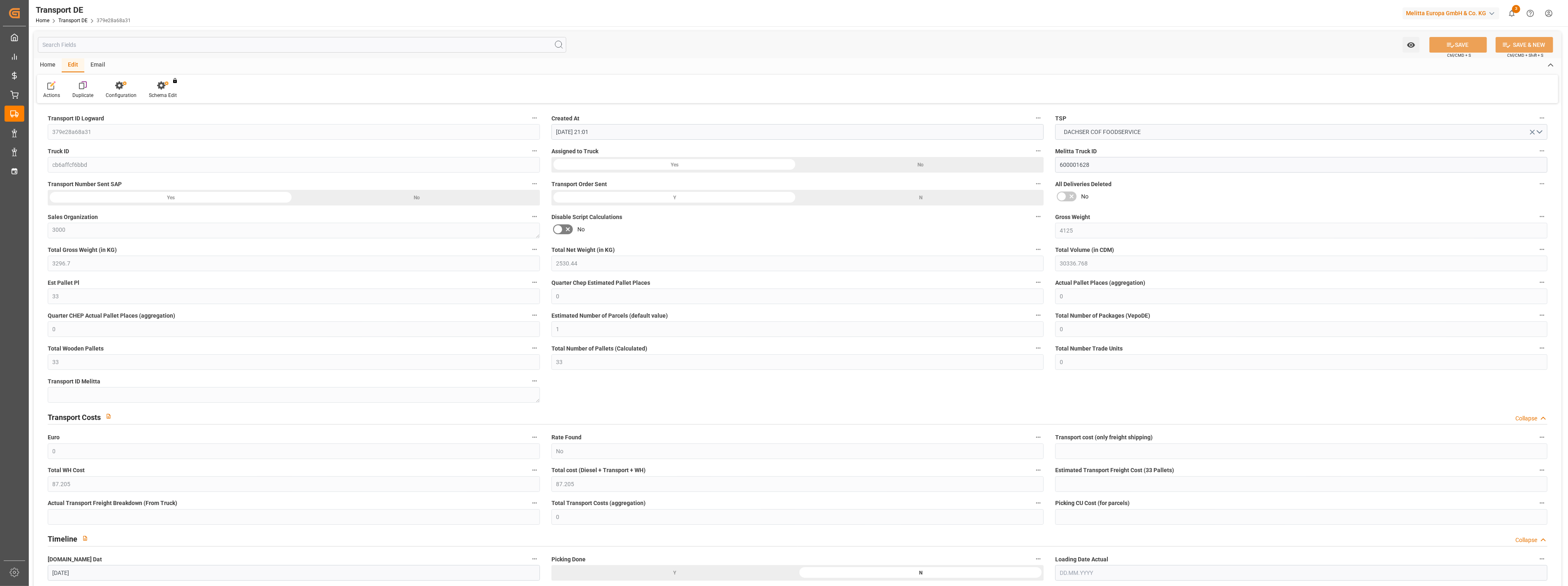
click at [1068, 195] on div "No" at bounding box center [1301, 197] width 492 height 13
click at [559, 228] on icon at bounding box center [558, 229] width 5 height 4
click at [0, 0] on input "checkbox" at bounding box center [0, 0] width 0 height 0
click at [566, 229] on icon at bounding box center [568, 229] width 10 height 10
click at [0, 0] on input "checkbox" at bounding box center [0, 0] width 0 height 0
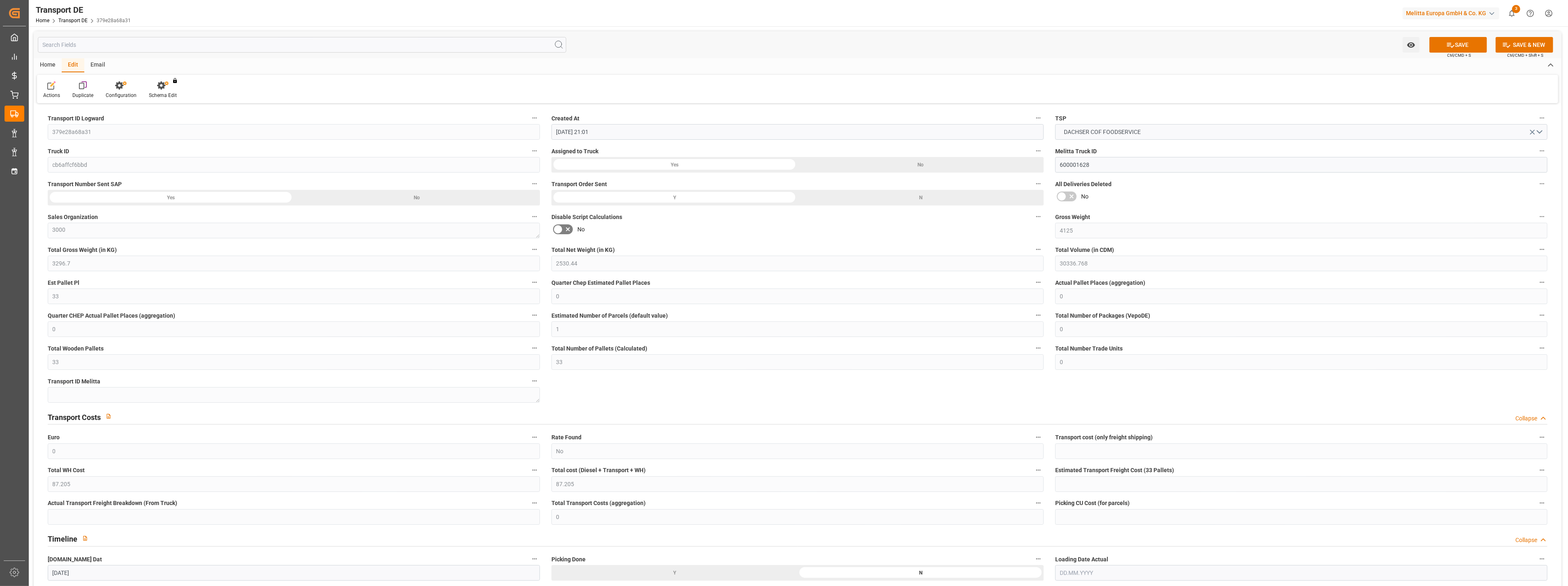
click at [559, 229] on icon at bounding box center [558, 229] width 10 height 10
click at [0, 0] on input "checkbox" at bounding box center [0, 0] width 0 height 0
click at [576, 231] on div "No" at bounding box center [797, 229] width 492 height 13
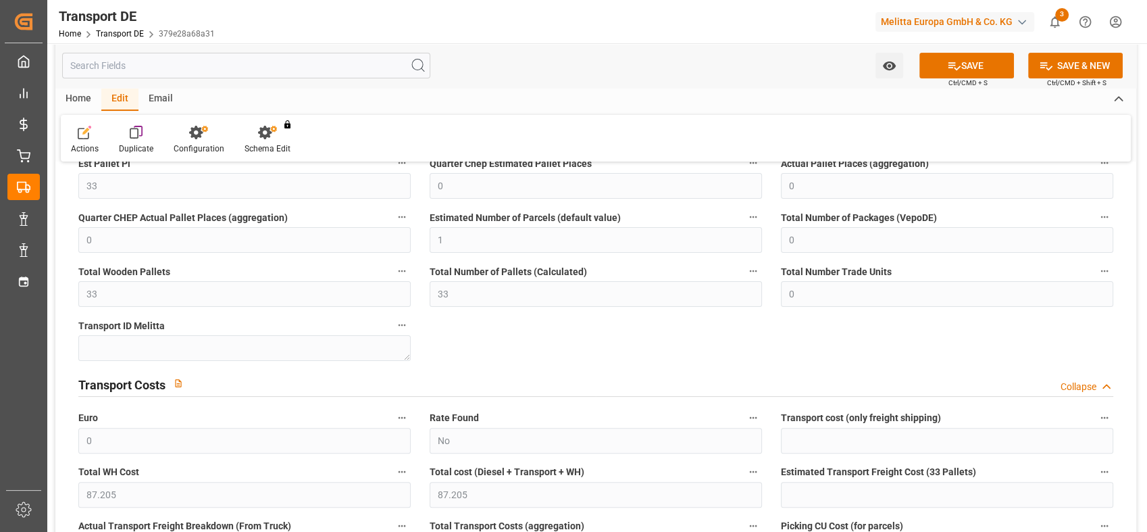
scroll to position [375, 0]
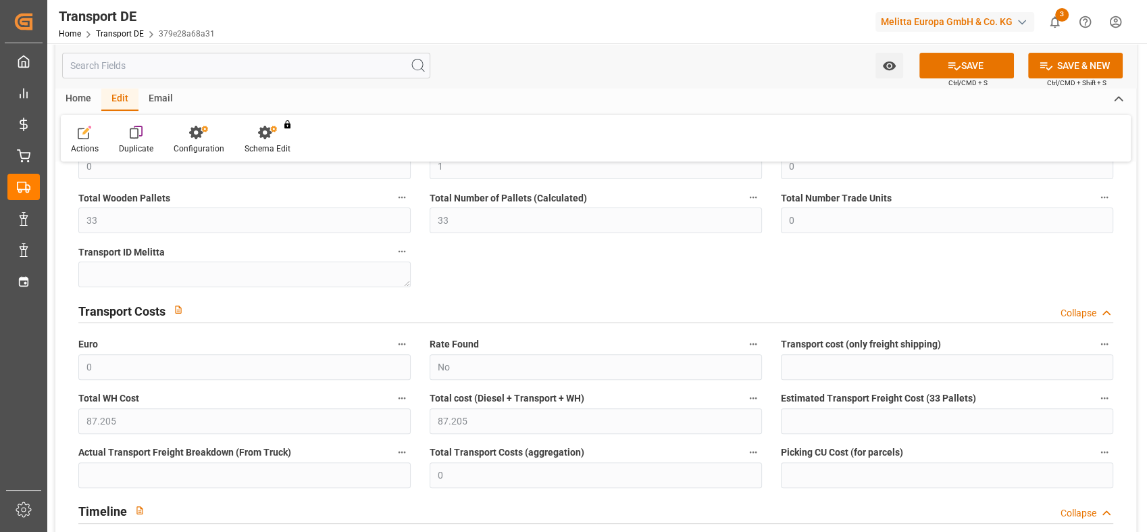
click at [769, 362] on div "Rate Found No" at bounding box center [595, 357] width 351 height 54
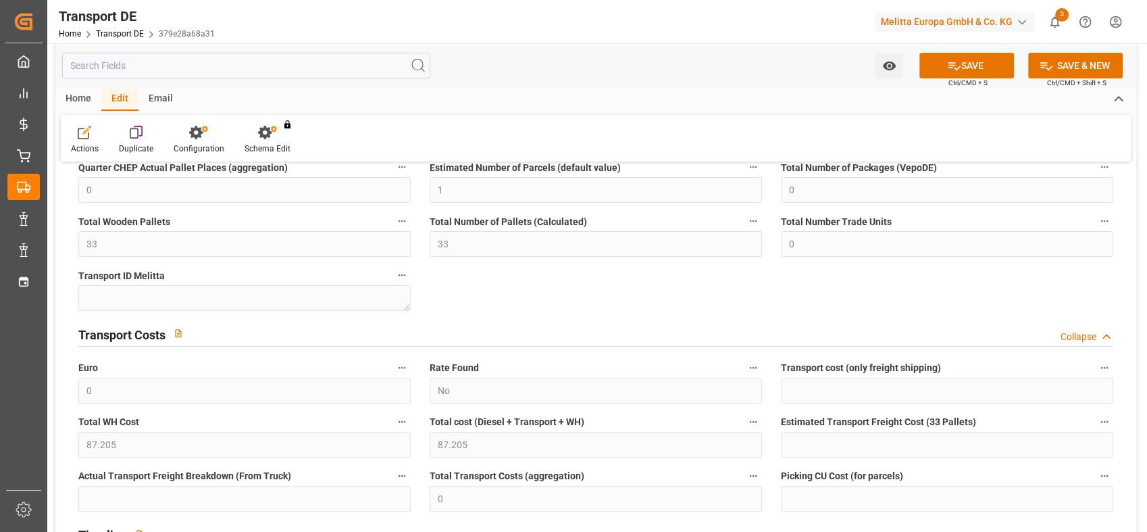
scroll to position [427, 0]
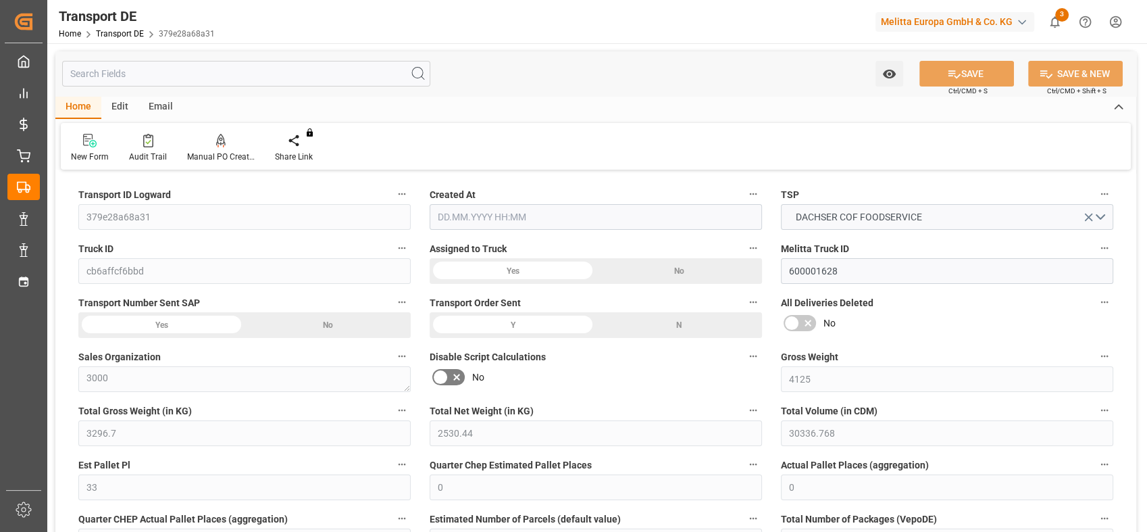
type input "4125"
type input "3296.7"
type input "2530.44"
type input "30336.768"
type input "33"
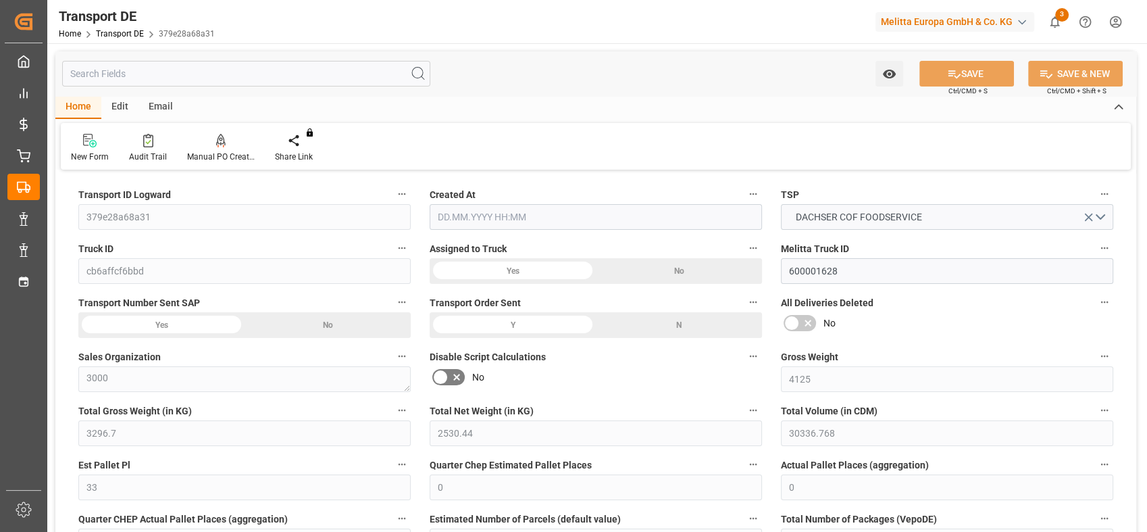
type input "0"
type input "1"
type input "0"
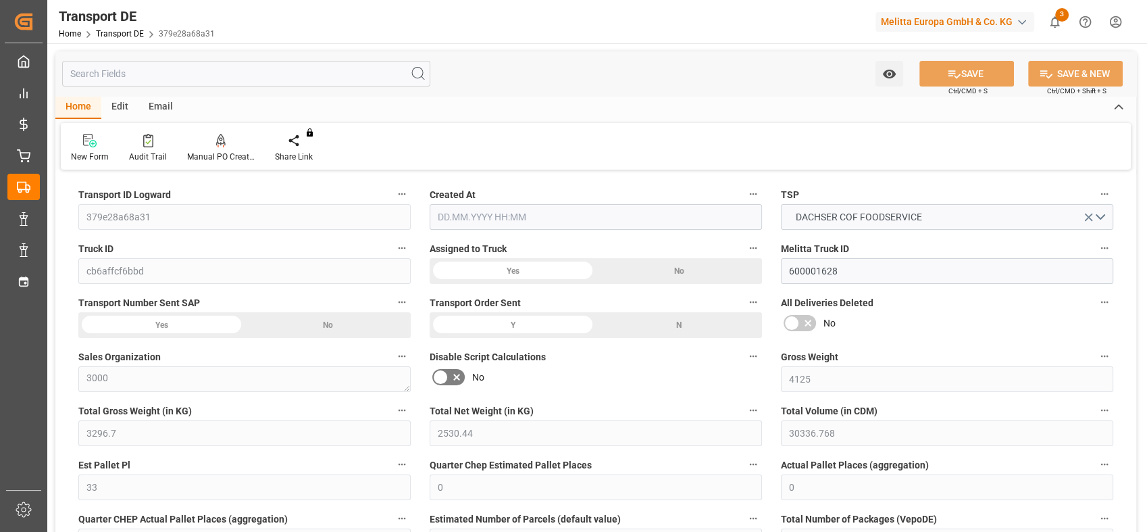
type input "33"
type input "0"
type input "87.205"
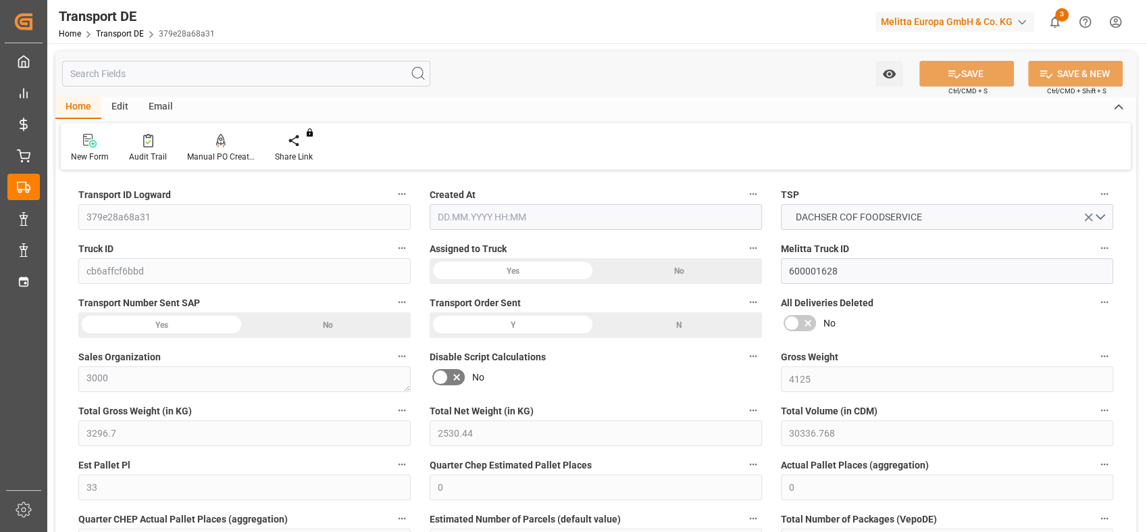
type input "0"
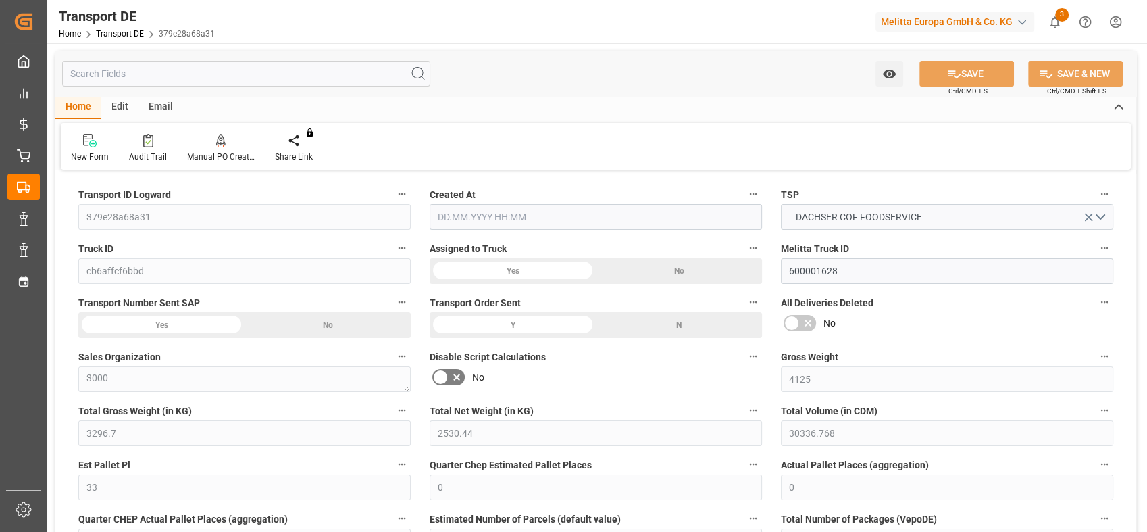
type input "0"
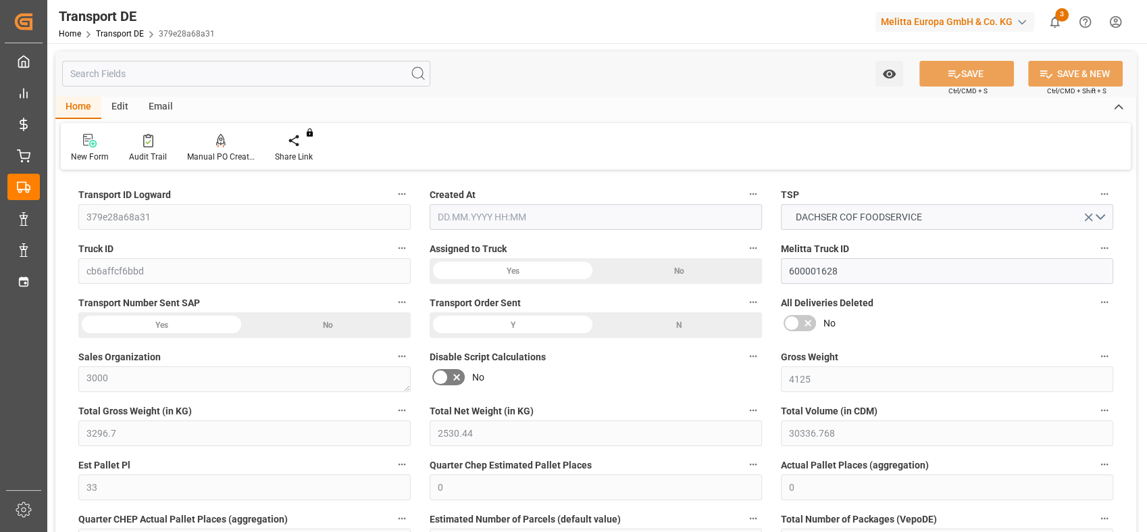
type input "0"
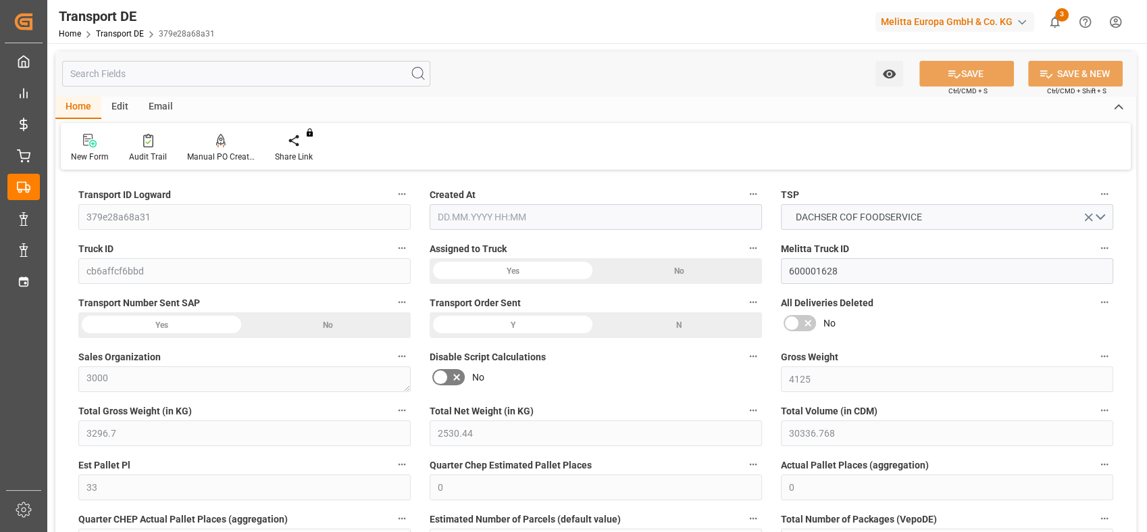
type input "3296.7"
type input "4710.8598"
type input "21"
type input "35"
type input "0"
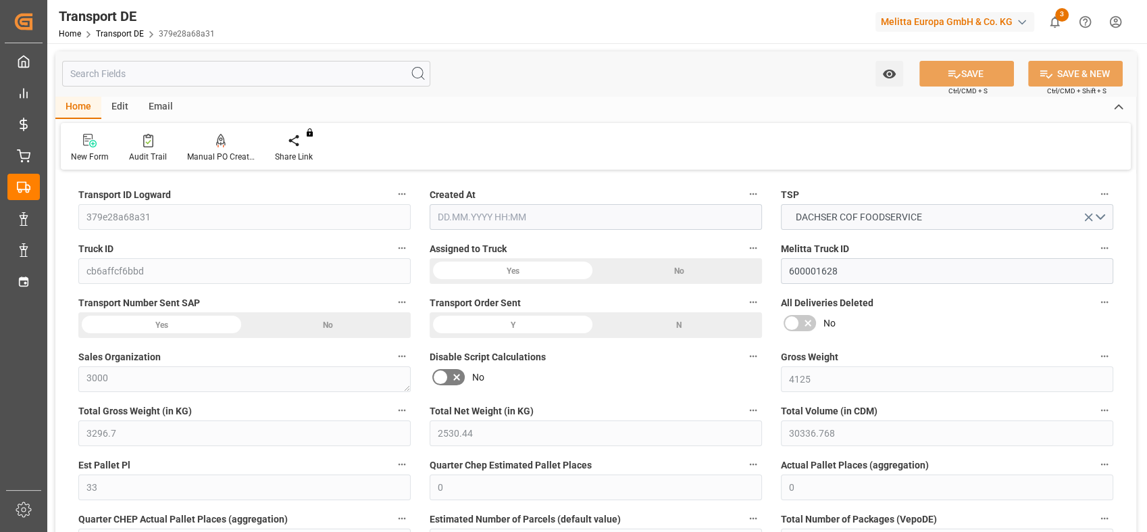
type input "33"
type input "0"
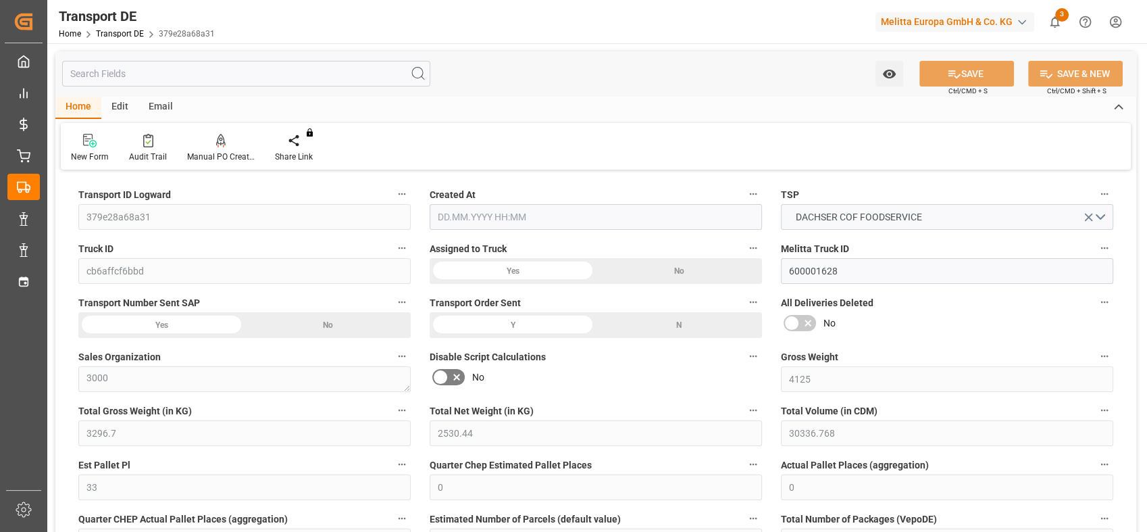
type input "1"
type input "0"
type input "1782"
type input "87.205"
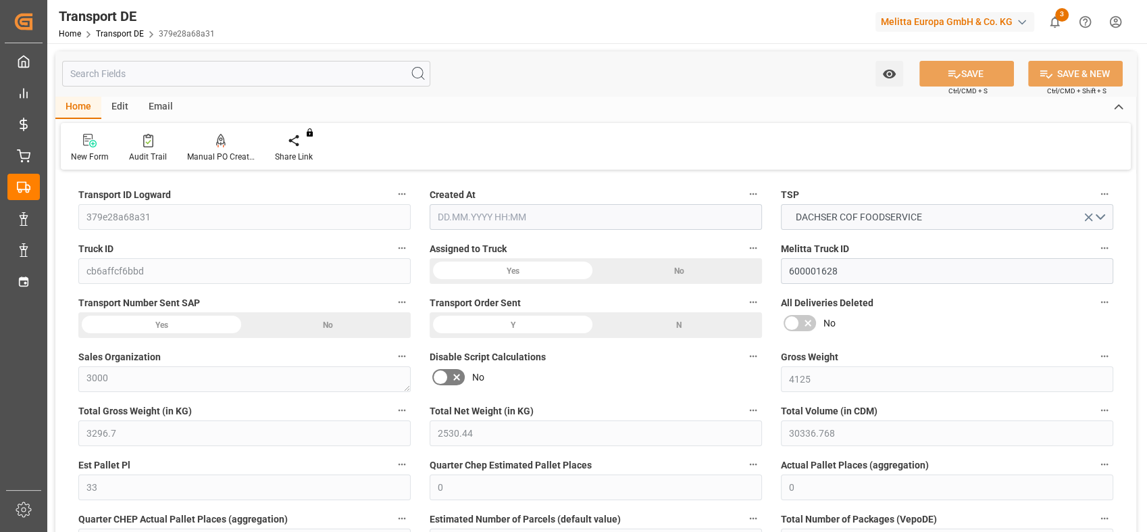
type input "0"
type input "[DATE] 21:01"
type input "[DATE]"
click at [435, 378] on icon at bounding box center [440, 377] width 16 height 16
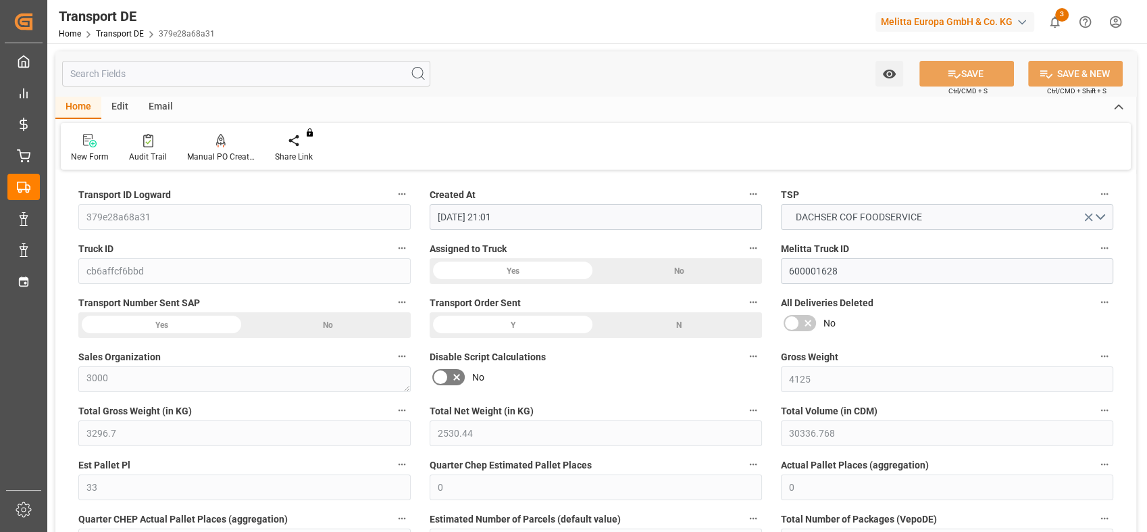
click at [0, 0] on input "checkbox" at bounding box center [0, 0] width 0 height 0
click at [967, 74] on button "SAVE" at bounding box center [966, 74] width 95 height 26
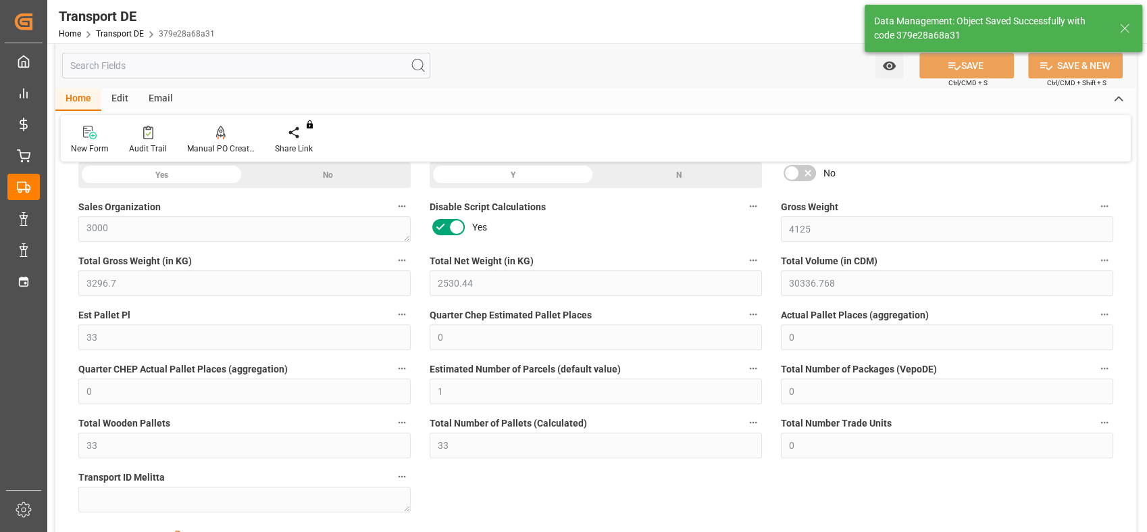
scroll to position [450, 0]
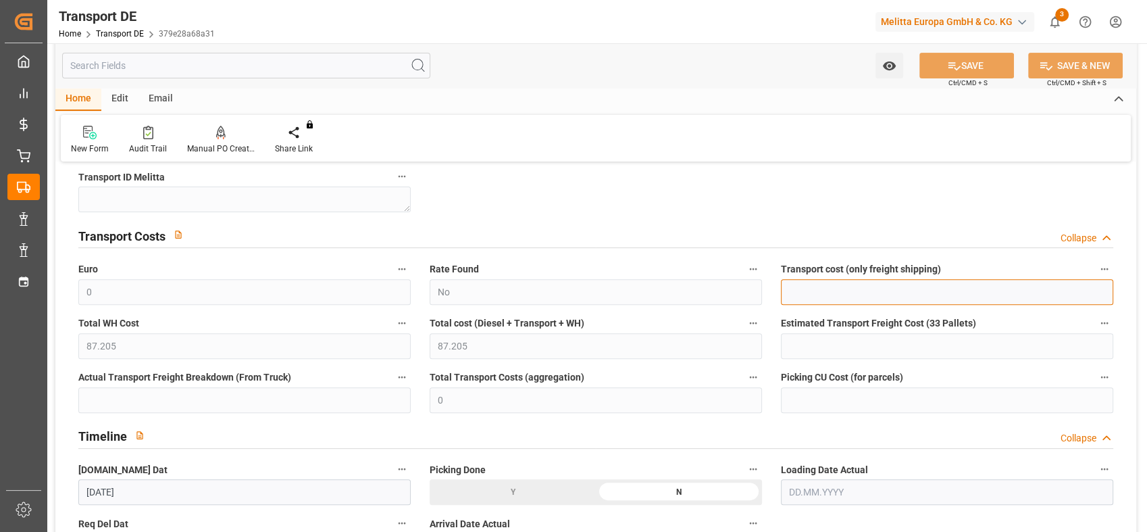
click at [844, 292] on input "text" at bounding box center [947, 292] width 332 height 26
type input "2795"
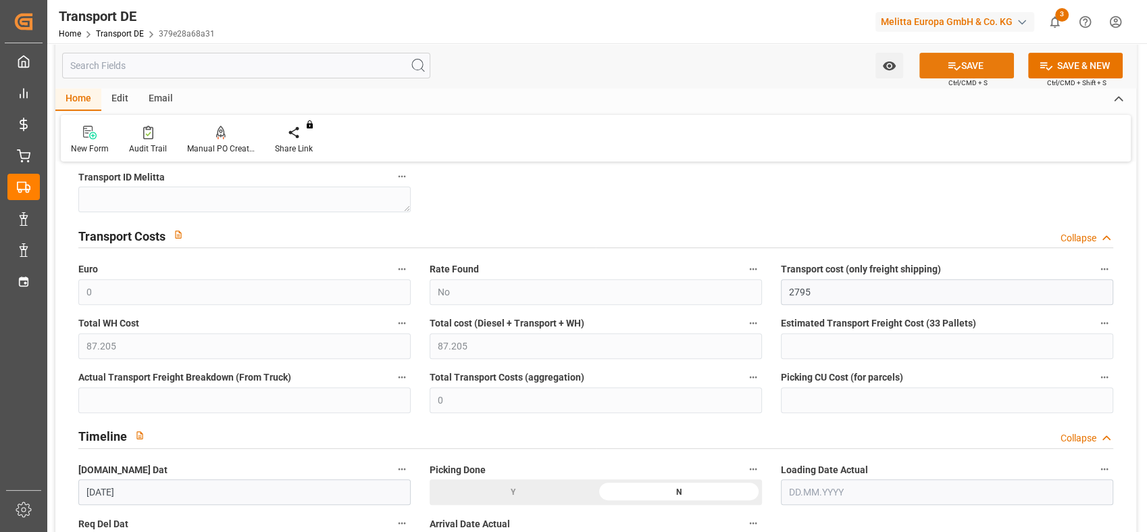
click at [967, 61] on button "SAVE" at bounding box center [966, 66] width 95 height 26
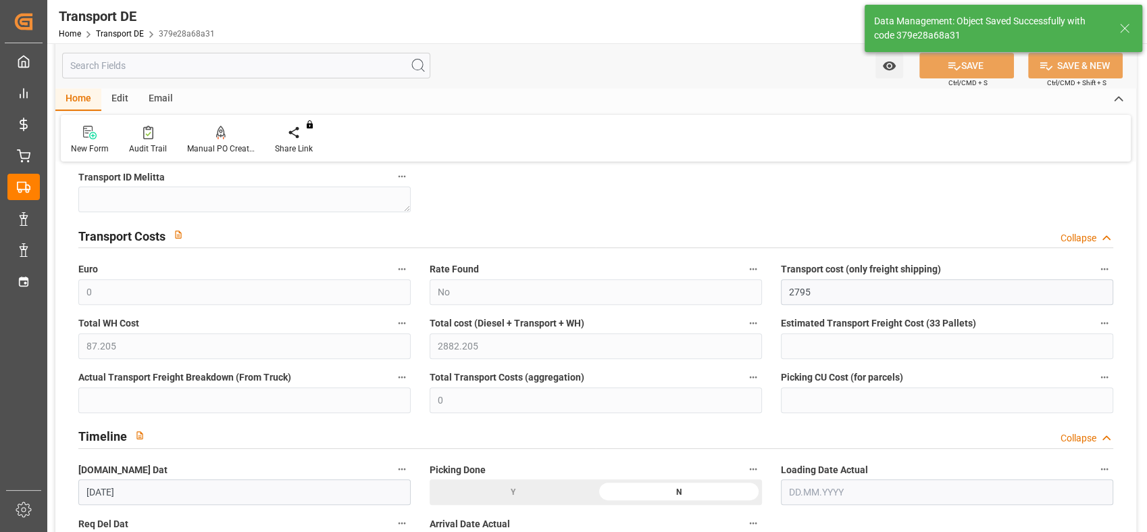
type input "2882.205"
type input "2795"
type input "2882.205"
type input "2795"
